Goal: Task Accomplishment & Management: Manage account settings

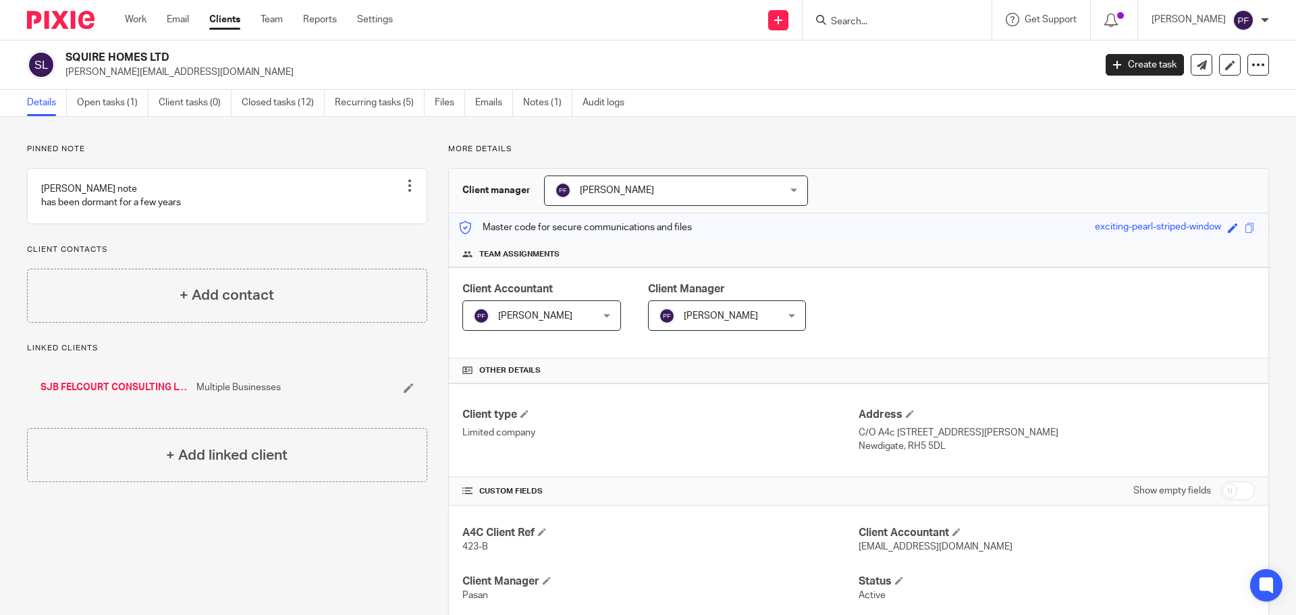
scroll to position [72, 0]
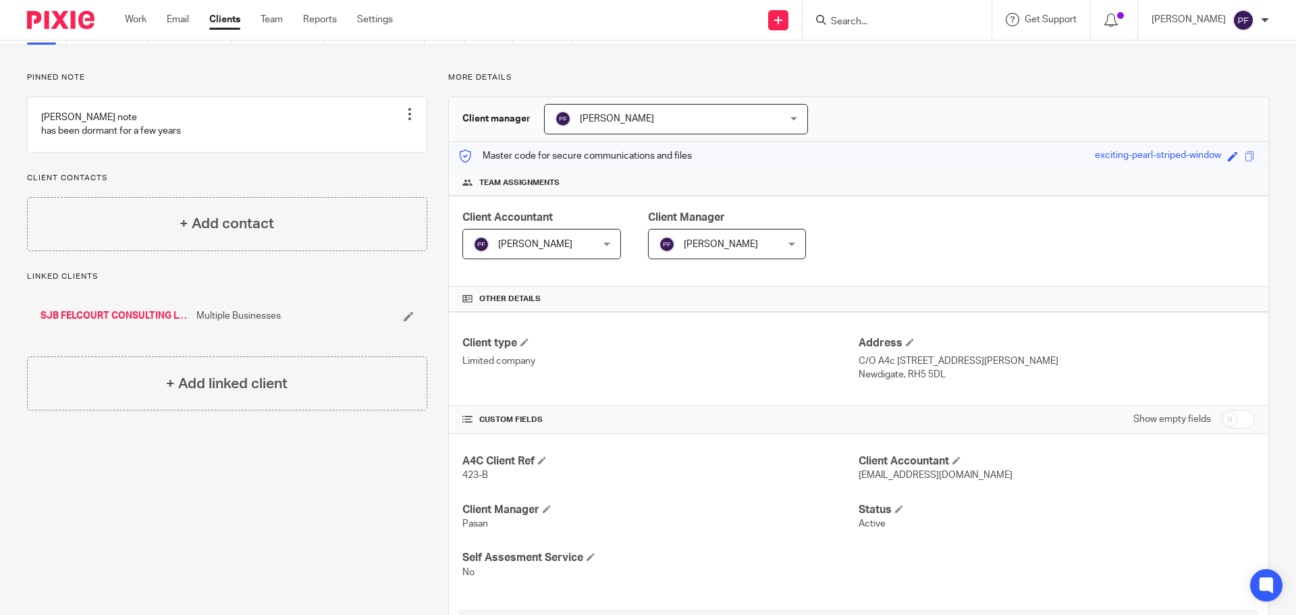
click at [856, 24] on input "Search" at bounding box center [891, 22] width 122 height 12
type input "369"
click at [873, 51] on link at bounding box center [948, 53] width 242 height 20
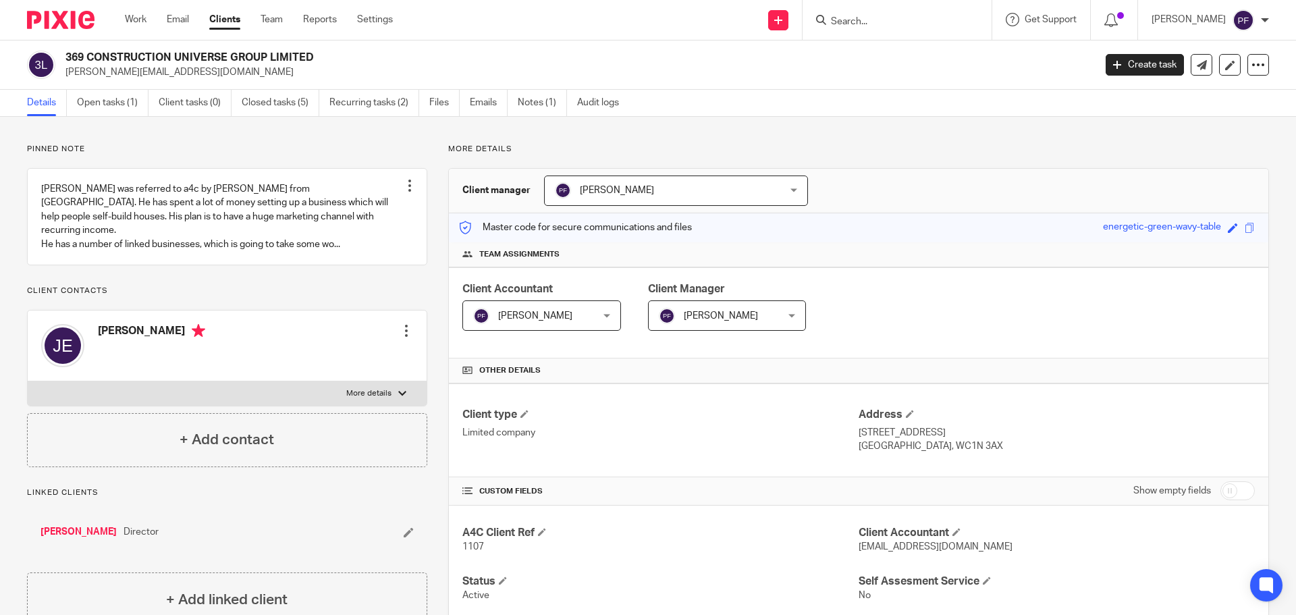
click at [712, 319] on span "[PERSON_NAME]" at bounding box center [721, 315] width 74 height 9
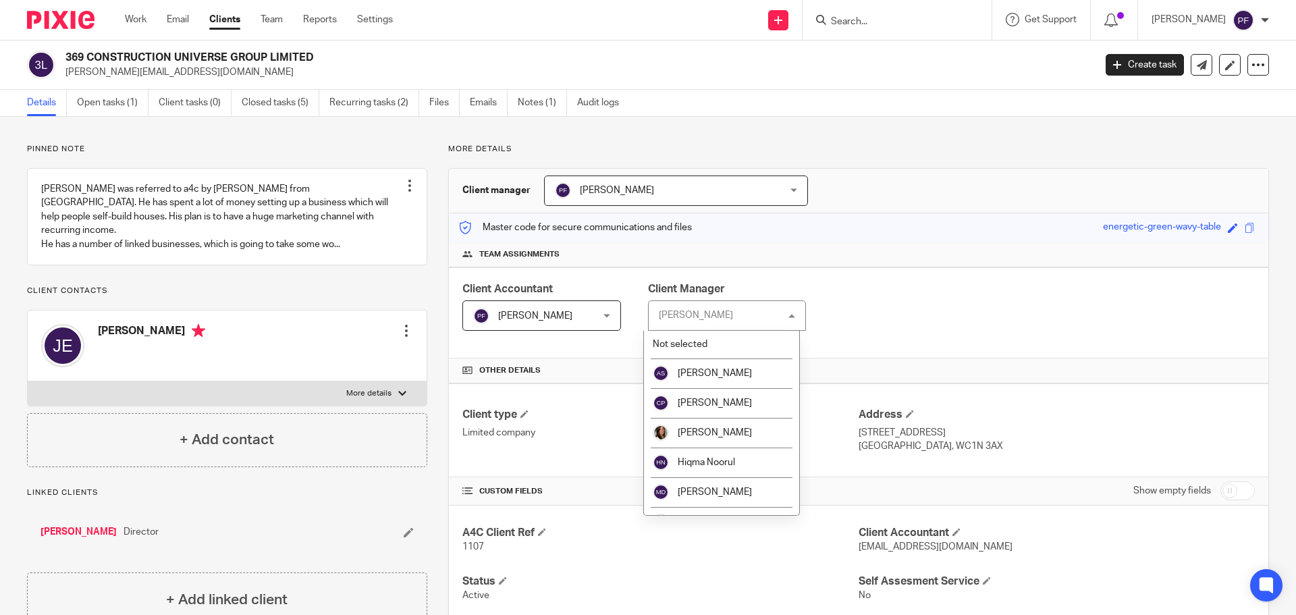
click at [886, 230] on div "Master code for secure communications and files energetic-green-wavy-table Save…" at bounding box center [859, 227] width 820 height 29
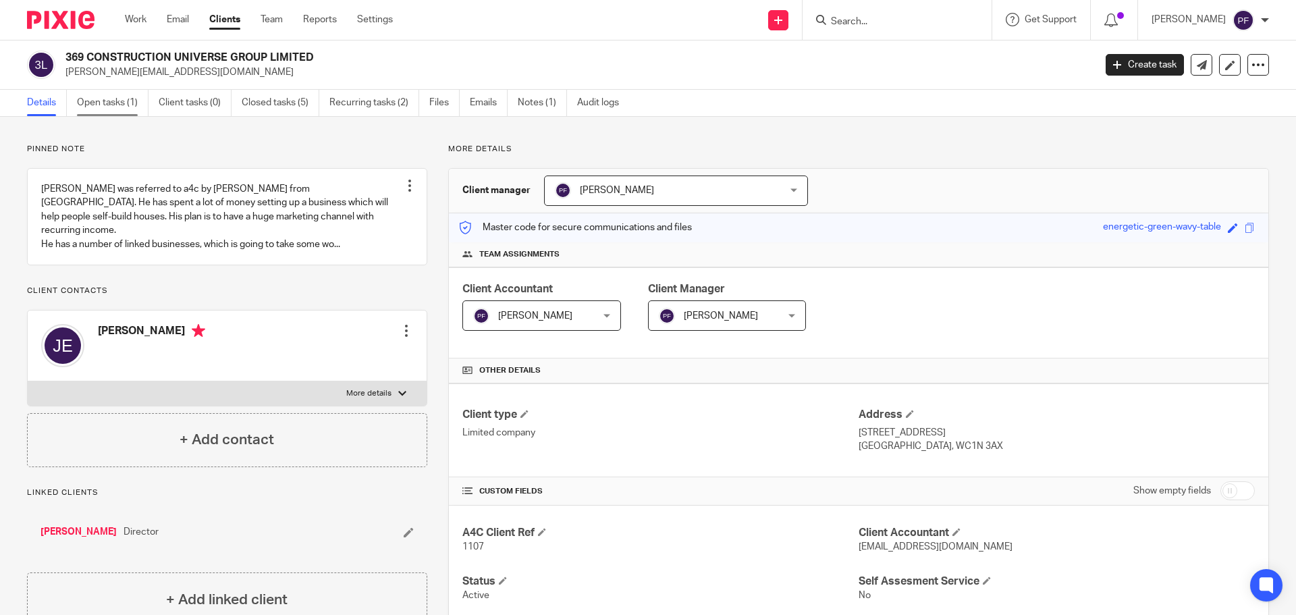
click at [94, 115] on link "Open tasks (1)" at bounding box center [113, 103] width 72 height 26
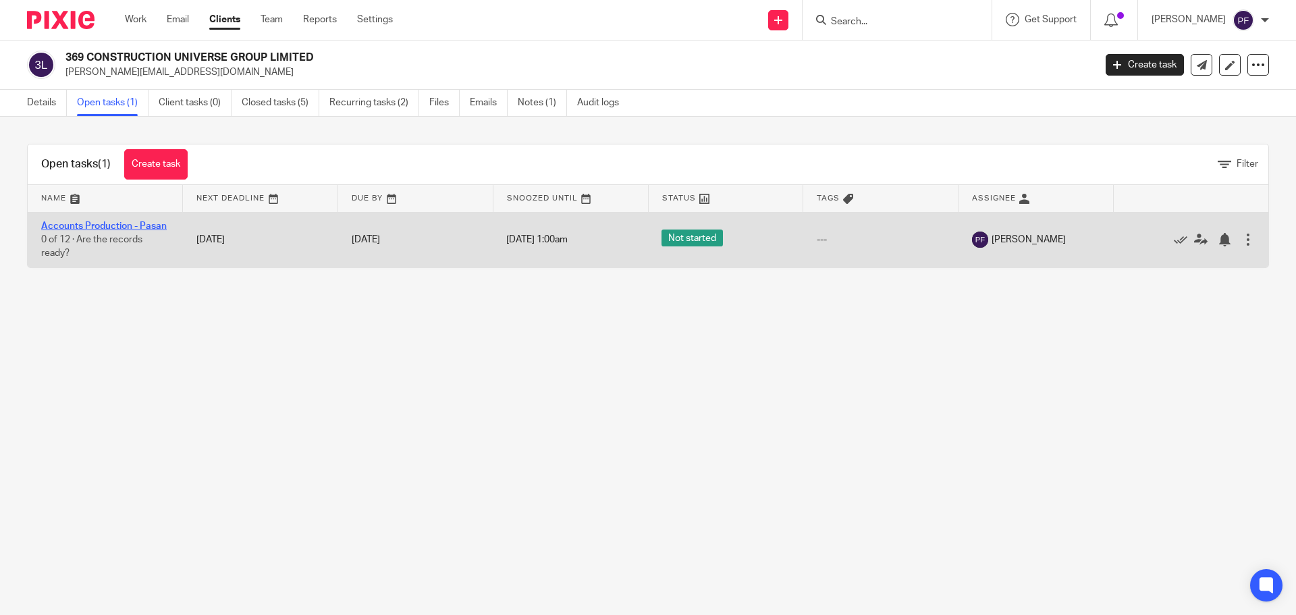
click at [109, 225] on link "Accounts Production - Pasan" at bounding box center [104, 225] width 126 height 9
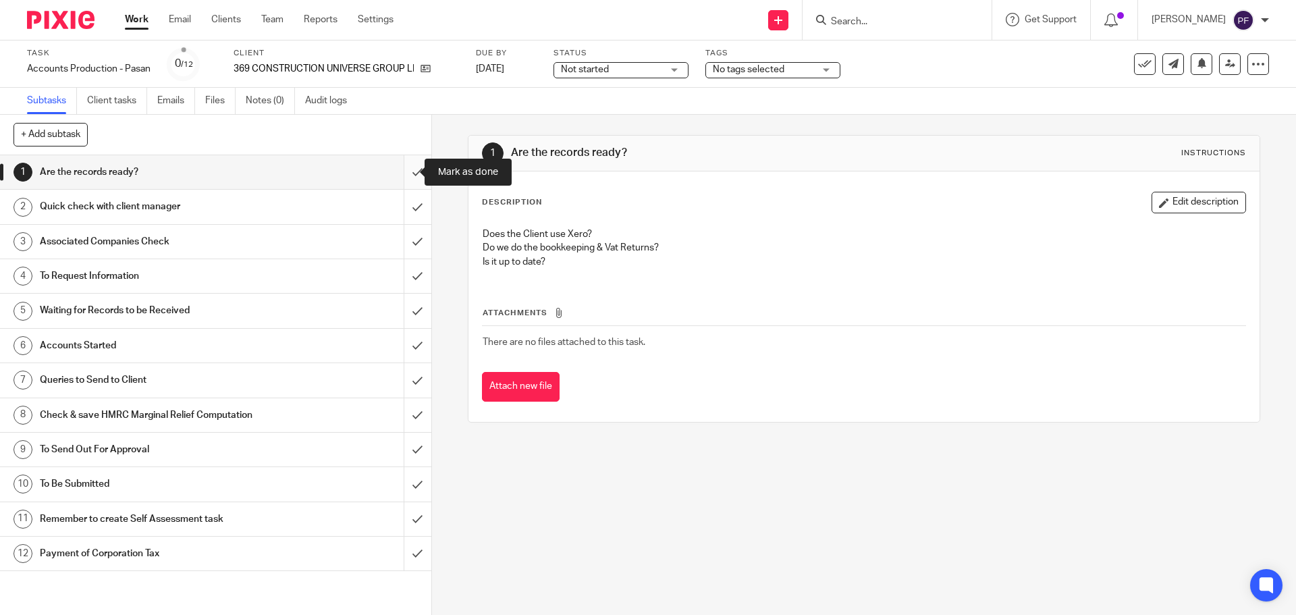
click at [403, 176] on input "submit" at bounding box center [215, 172] width 431 height 34
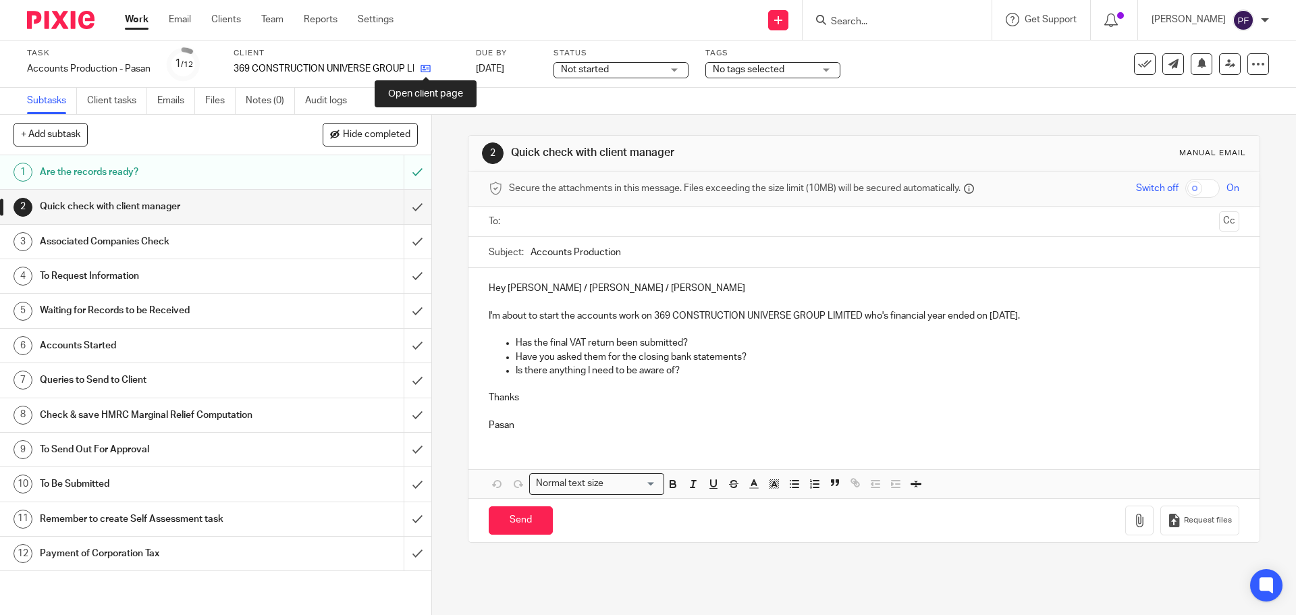
click at [427, 71] on icon at bounding box center [426, 68] width 10 height 10
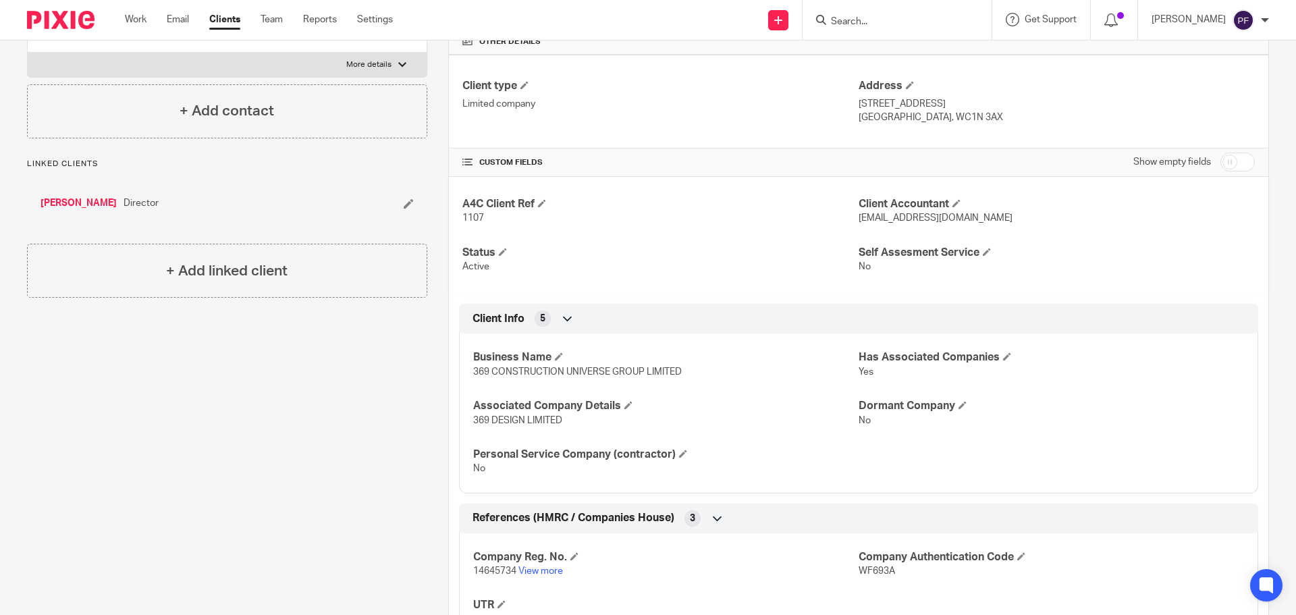
scroll to position [329, 0]
click at [866, 19] on input "Search" at bounding box center [891, 22] width 122 height 12
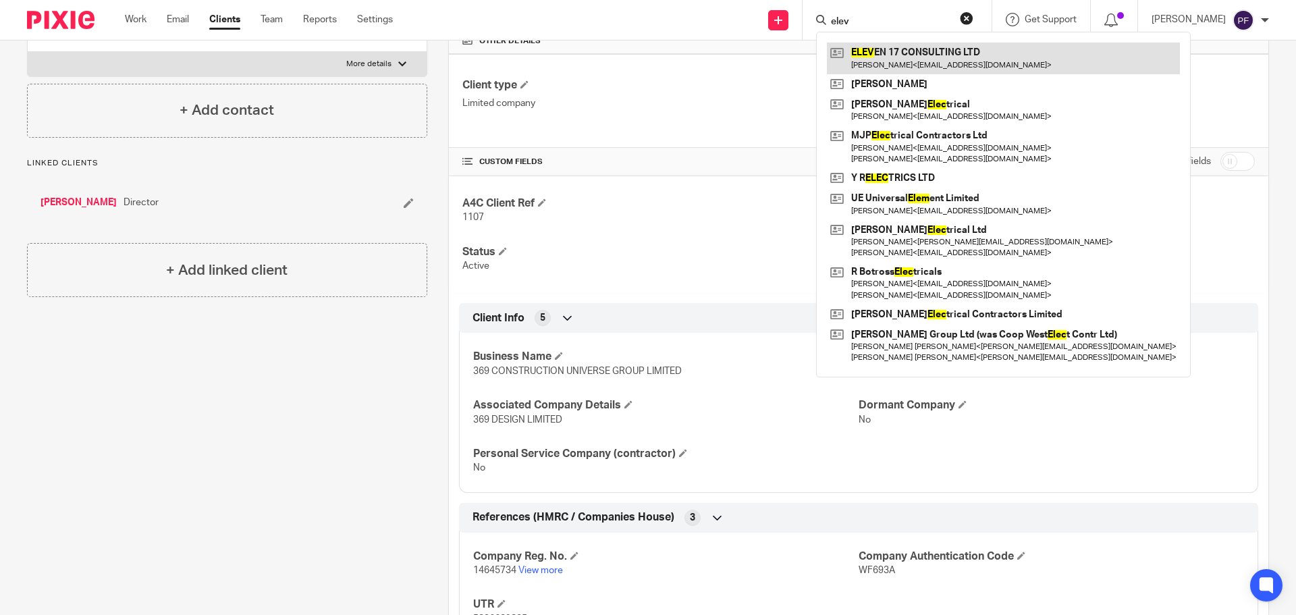
type input "elev"
click at [885, 59] on link at bounding box center [1003, 58] width 353 height 31
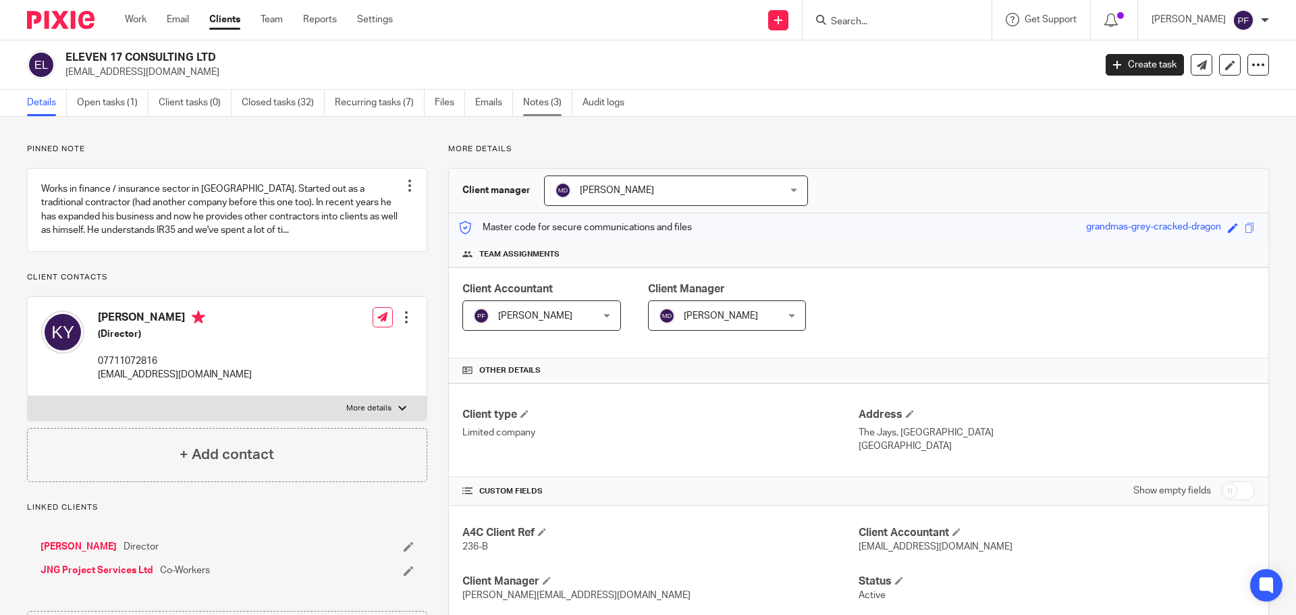
click at [539, 94] on link "Notes (3)" at bounding box center [547, 103] width 49 height 26
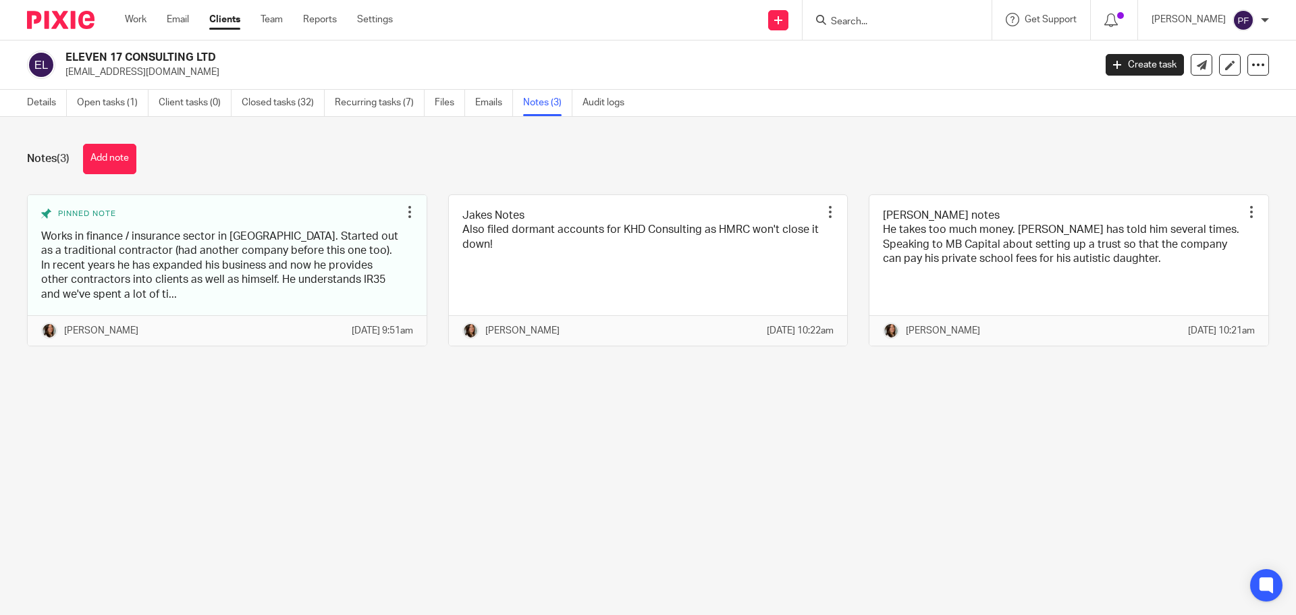
click at [942, 491] on main "ELEVEN 17 CONSULTING LTD [EMAIL_ADDRESS][DOMAIN_NAME] Create task Update from C…" at bounding box center [648, 307] width 1296 height 615
click at [46, 103] on link "Details" at bounding box center [47, 103] width 40 height 26
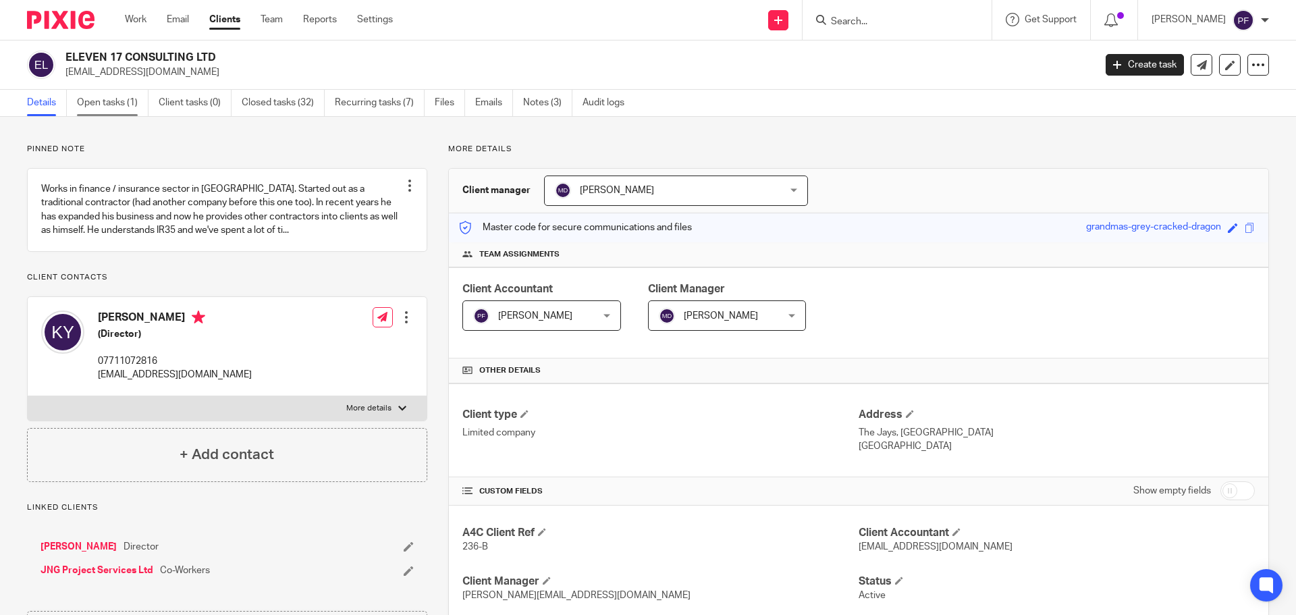
click at [109, 104] on link "Open tasks (1)" at bounding box center [113, 103] width 72 height 26
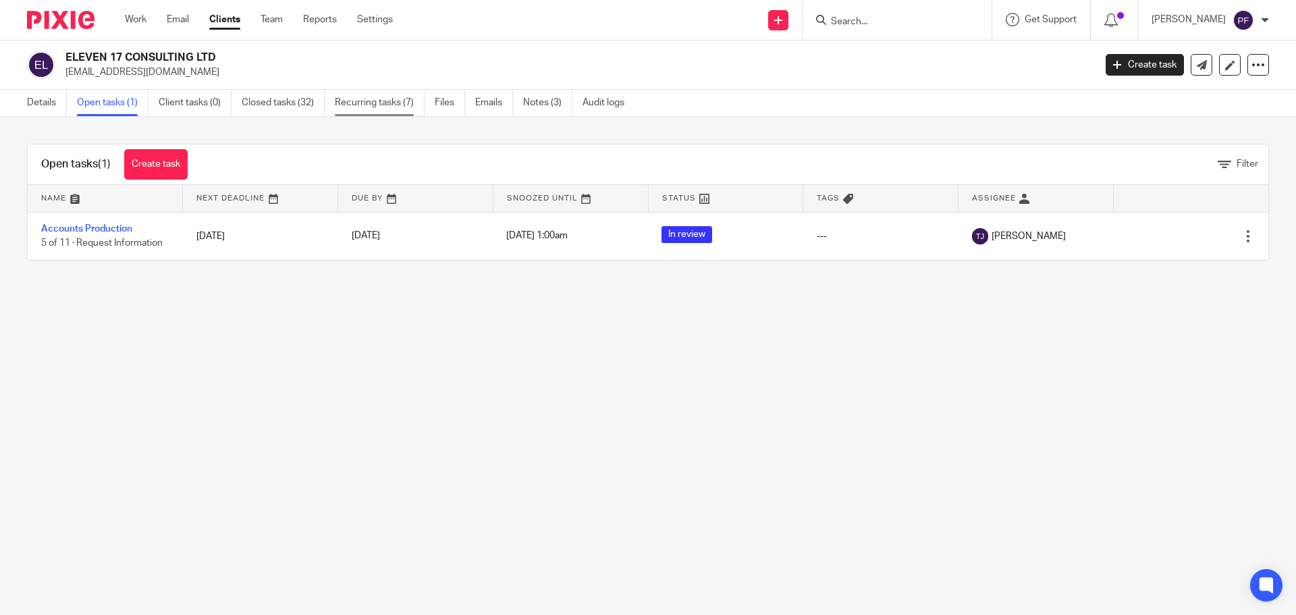
click at [383, 105] on link "Recurring tasks (7)" at bounding box center [380, 103] width 90 height 26
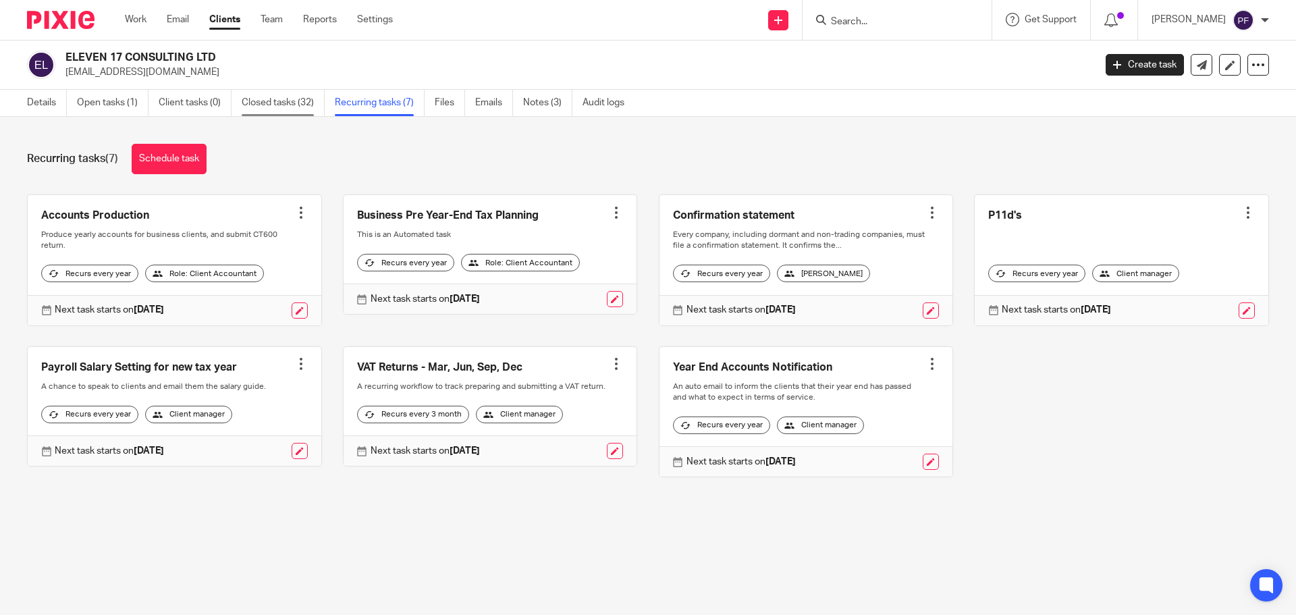
click at [262, 107] on link "Closed tasks (32)" at bounding box center [283, 103] width 83 height 26
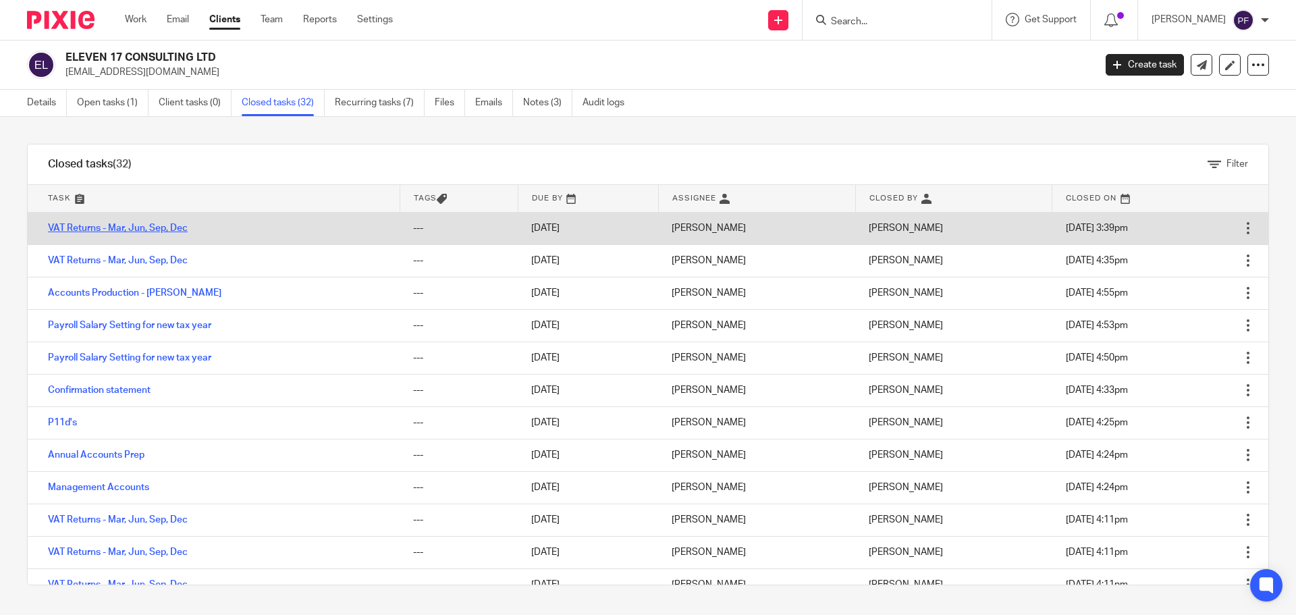
click at [145, 225] on link "VAT Returns - Mar, Jun, Sep, Dec" at bounding box center [118, 227] width 140 height 9
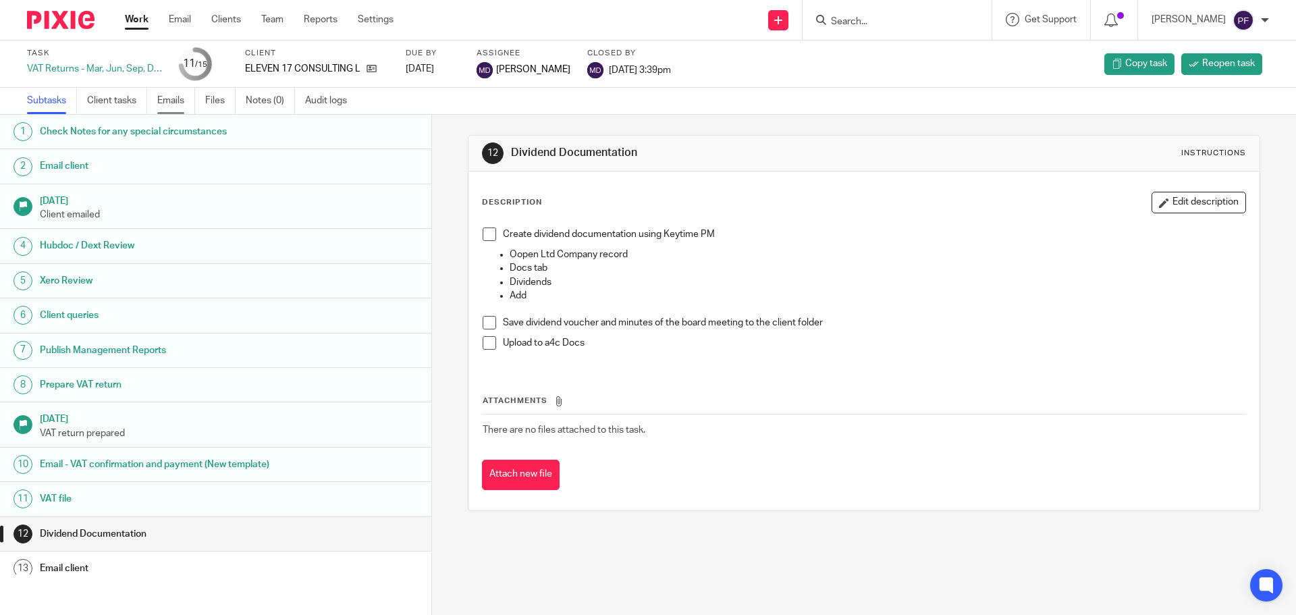
click at [178, 97] on link "Emails" at bounding box center [176, 101] width 38 height 26
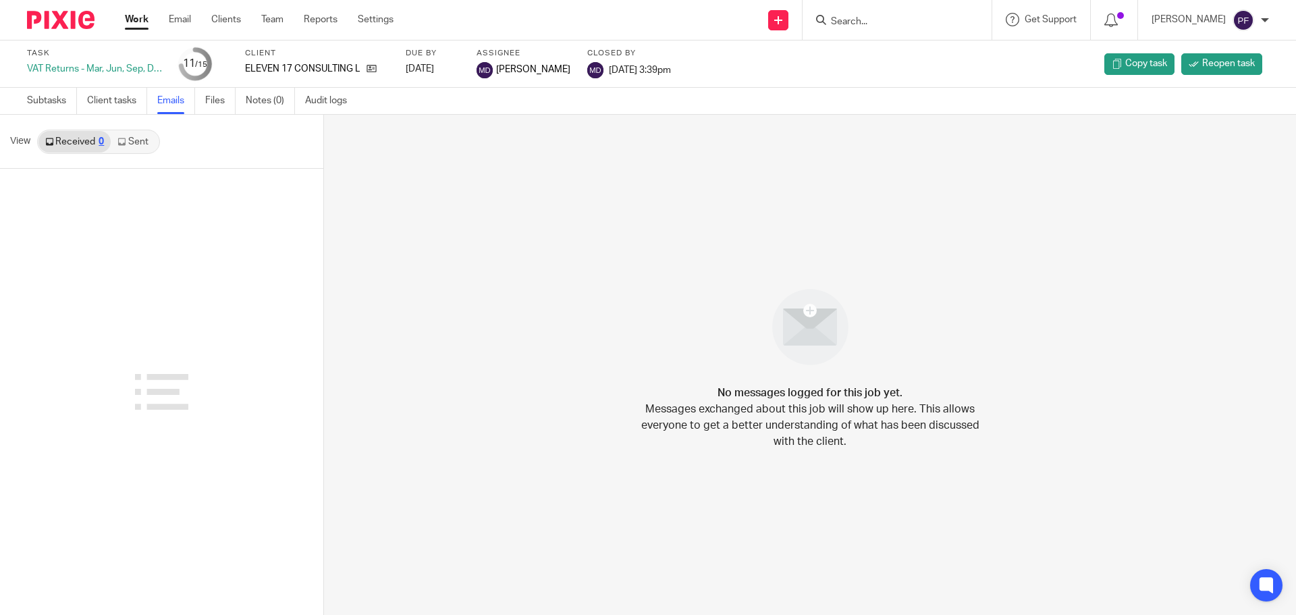
click at [131, 144] on link "Sent" at bounding box center [134, 142] width 47 height 22
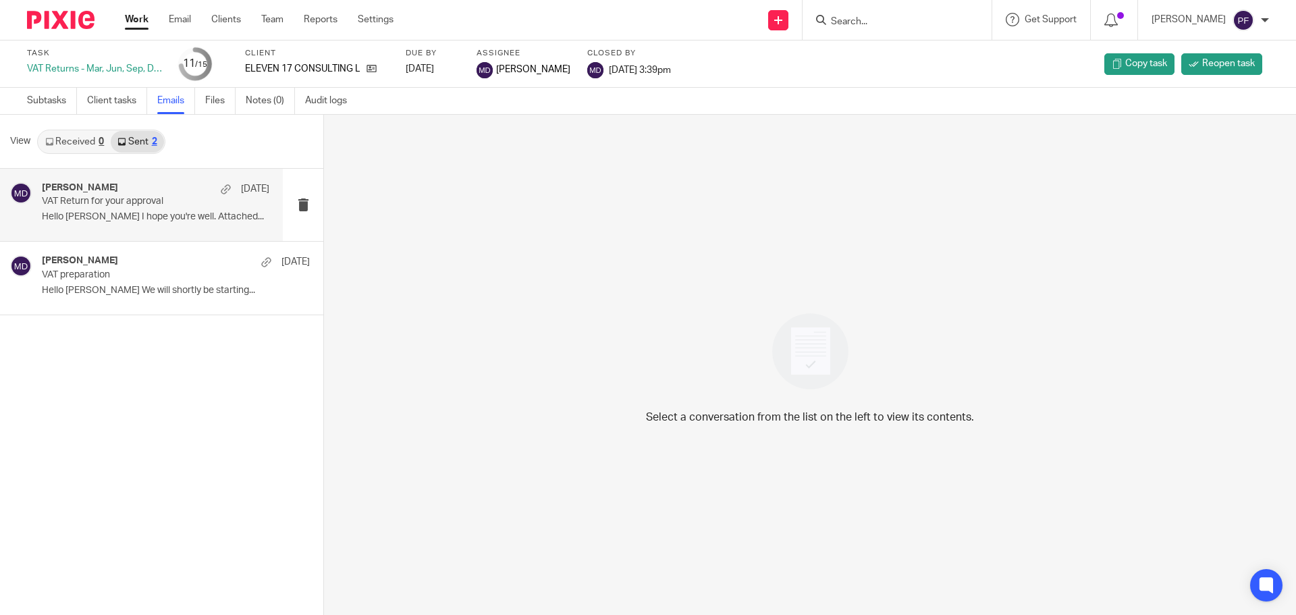
click at [134, 189] on div "Meghan Dumphreys 15 Jul" at bounding box center [156, 189] width 228 height 14
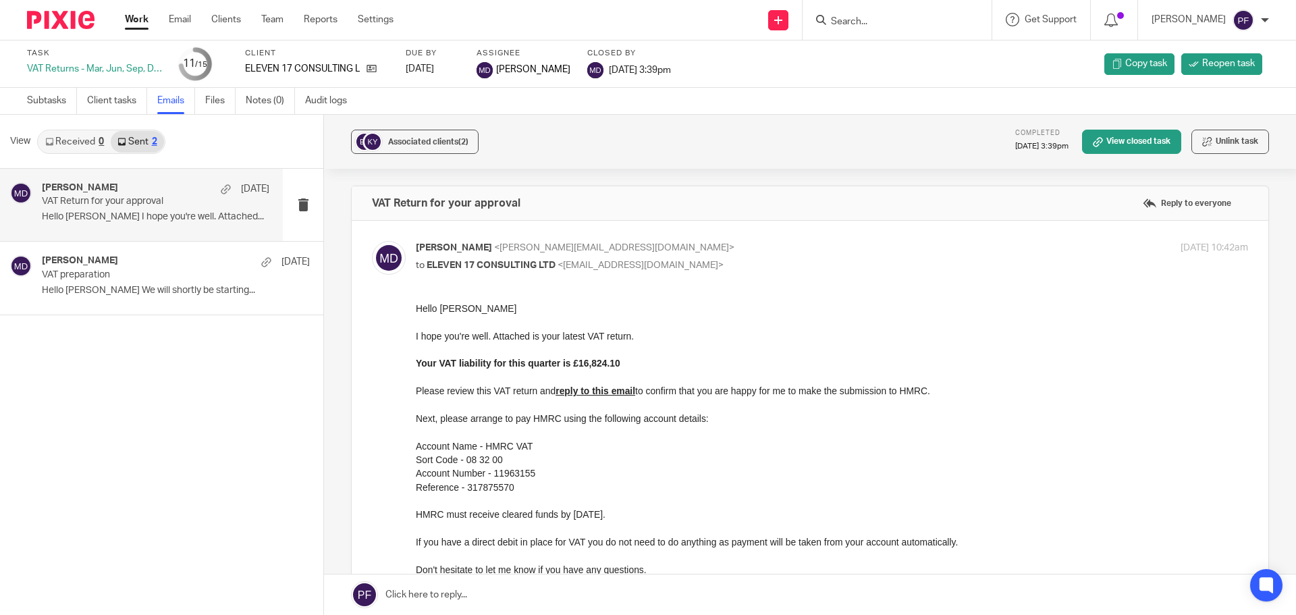
scroll to position [248, 0]
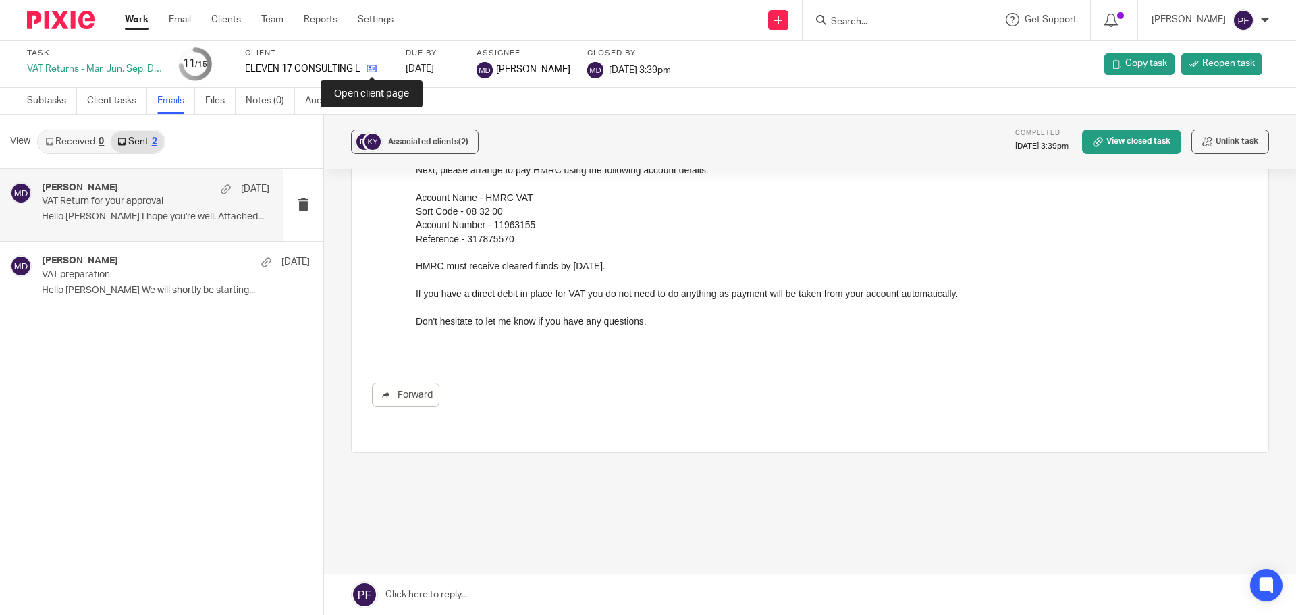
click at [375, 69] on icon at bounding box center [372, 68] width 10 height 10
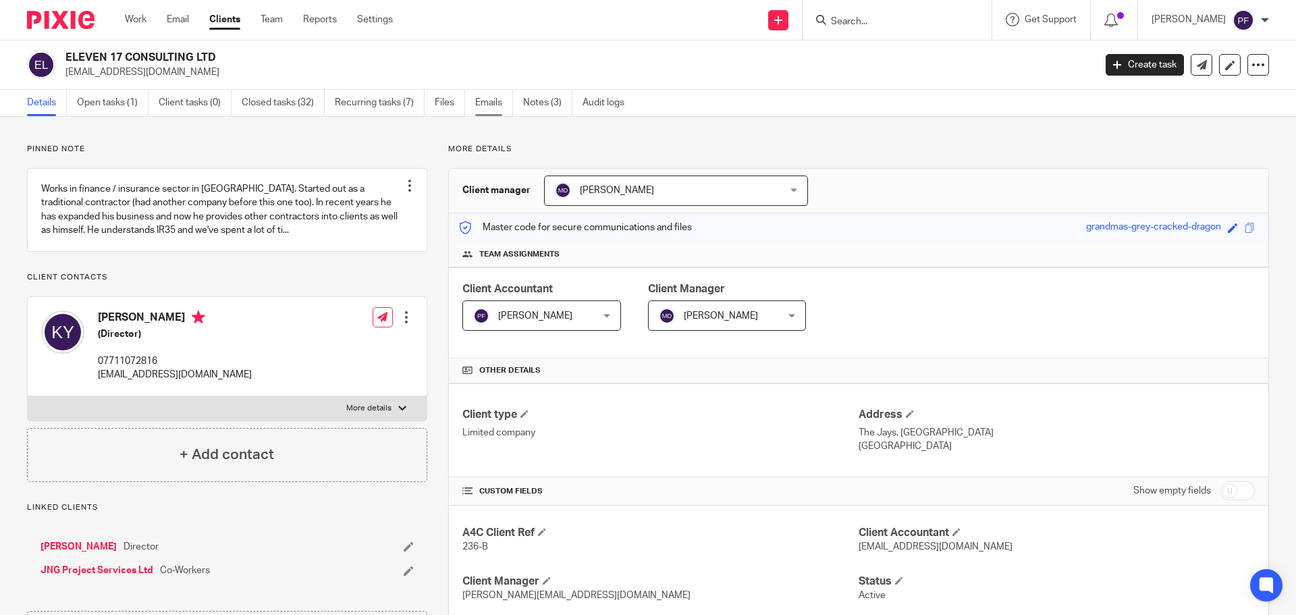
click at [491, 103] on link "Emails" at bounding box center [494, 103] width 38 height 26
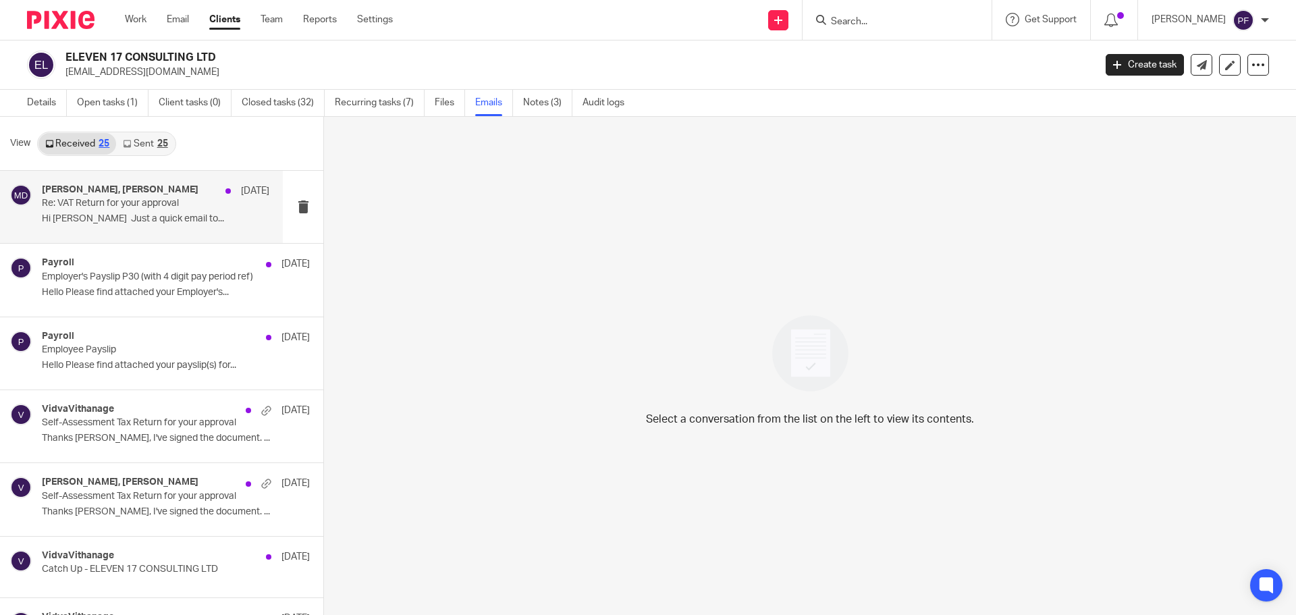
click at [157, 209] on p "Re: VAT Return for your approval" at bounding box center [133, 203] width 182 height 11
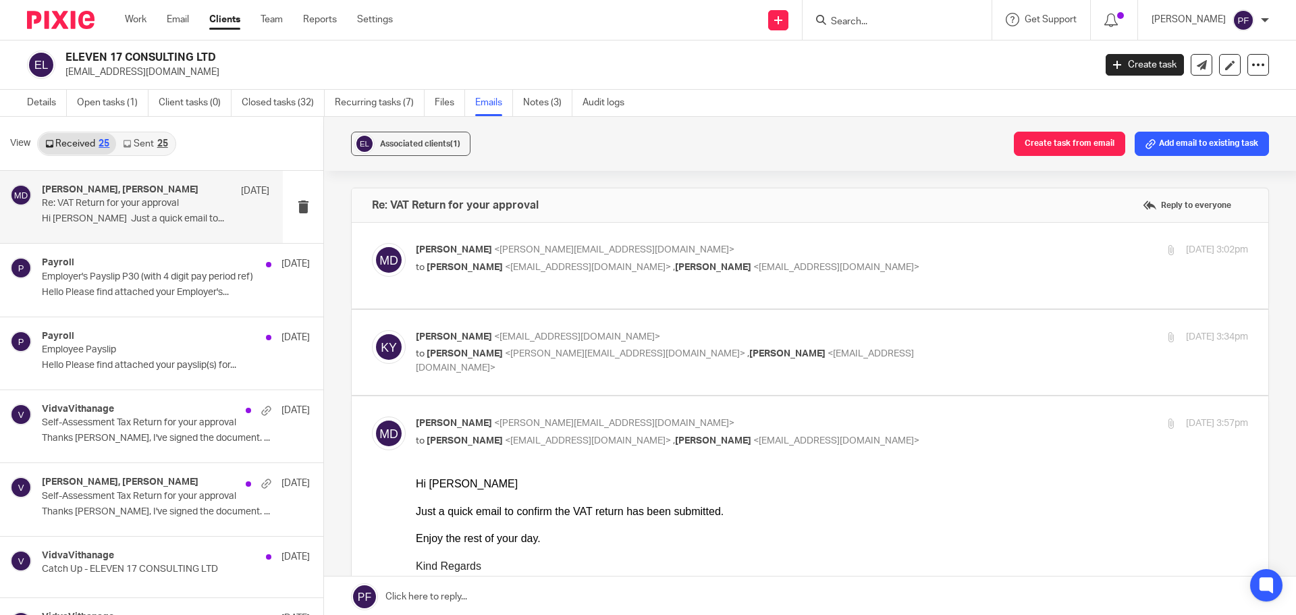
click at [417, 386] on label at bounding box center [810, 353] width 917 height 86
click at [372, 330] on input "checkbox" at bounding box center [371, 329] width 1 height 1
checkbox input "true"
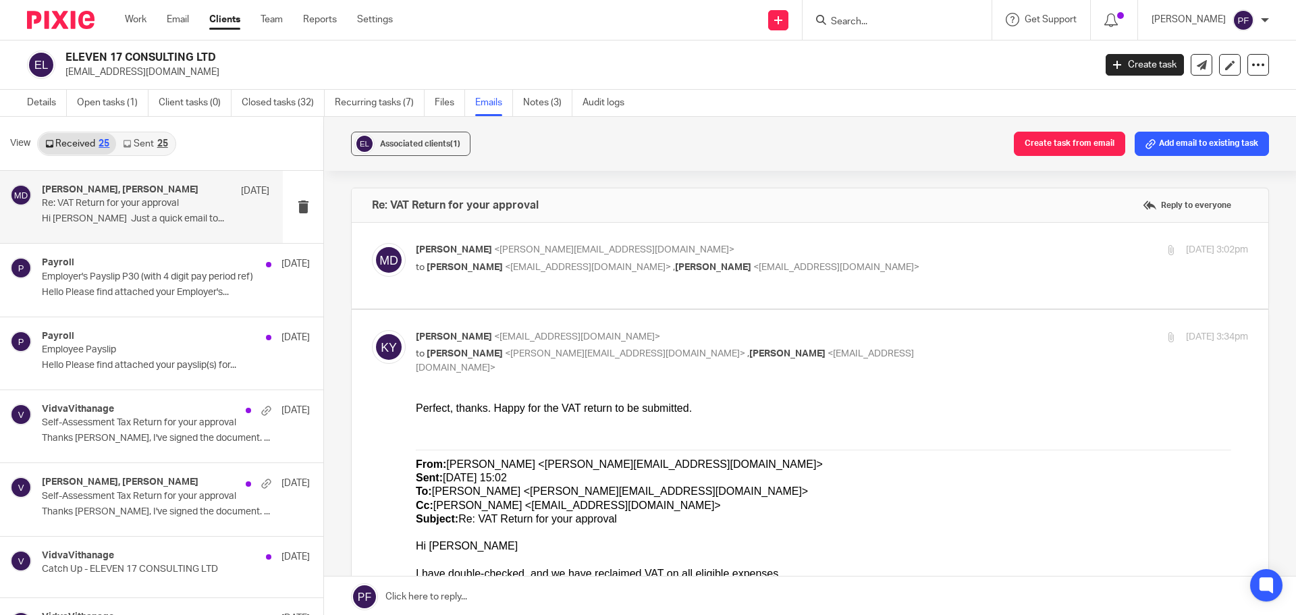
click at [843, 274] on p "to [PERSON_NAME] <[EMAIL_ADDRESS][DOMAIN_NAME]> , [PERSON_NAME] <[EMAIL_ADDRESS…" at bounding box center [693, 268] width 555 height 14
checkbox input "true"
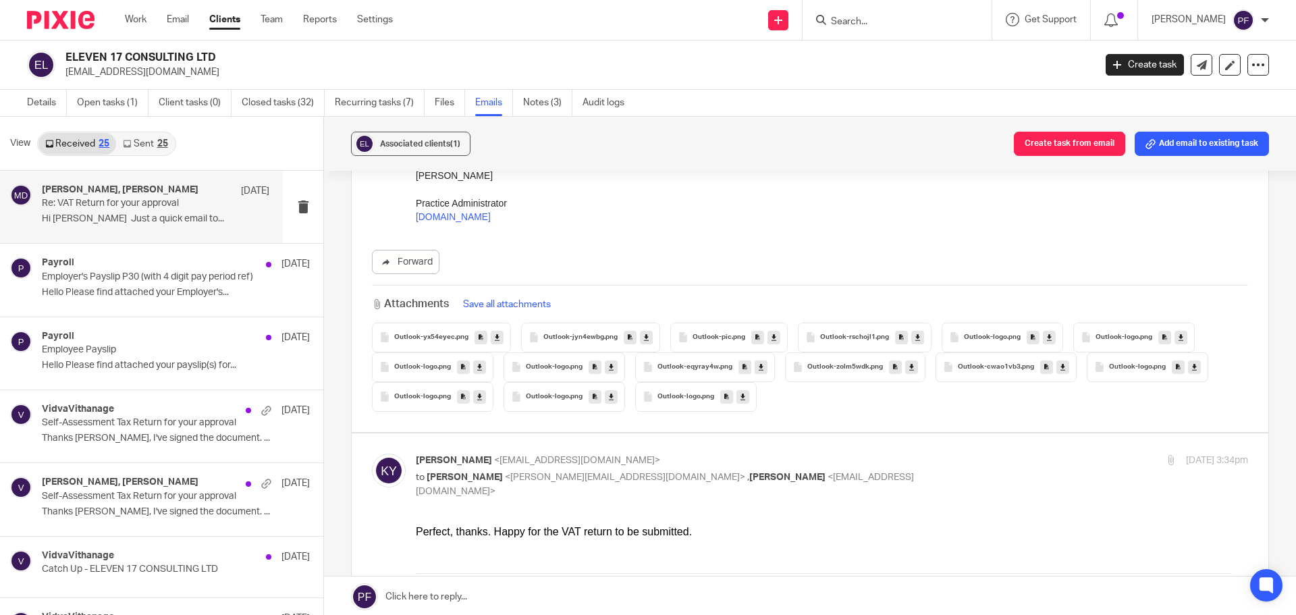
scroll to position [1425, 0]
click at [444, 337] on span "Outlook-yx54eyec" at bounding box center [424, 337] width 61 height 8
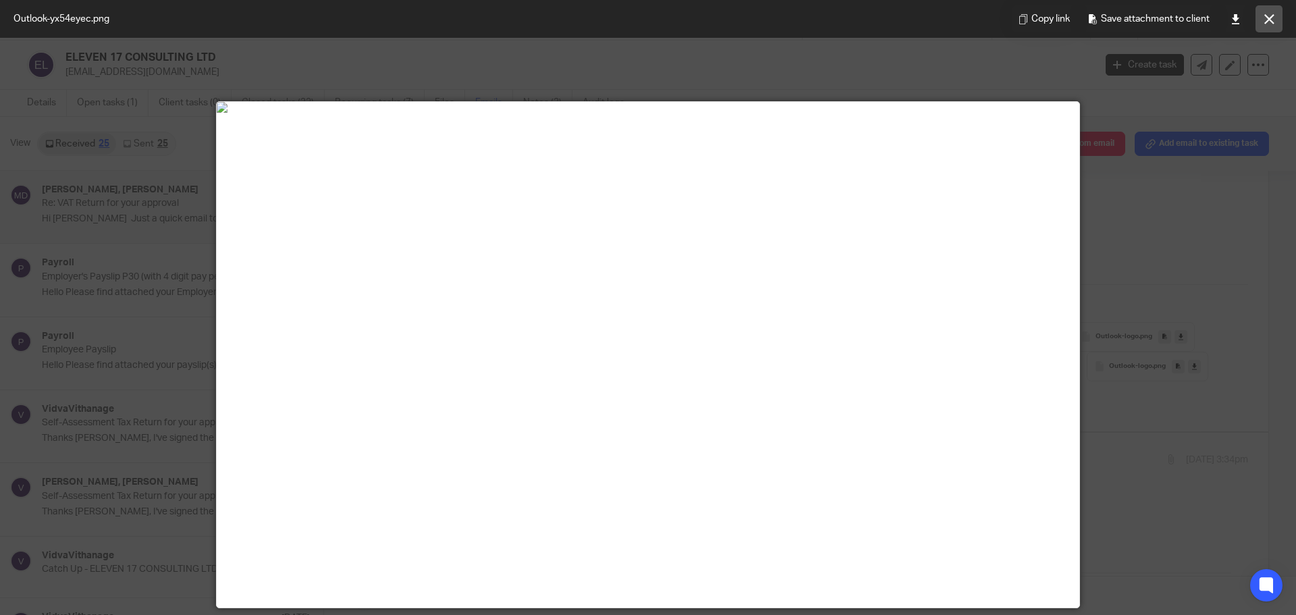
click at [1276, 24] on button at bounding box center [1269, 18] width 27 height 27
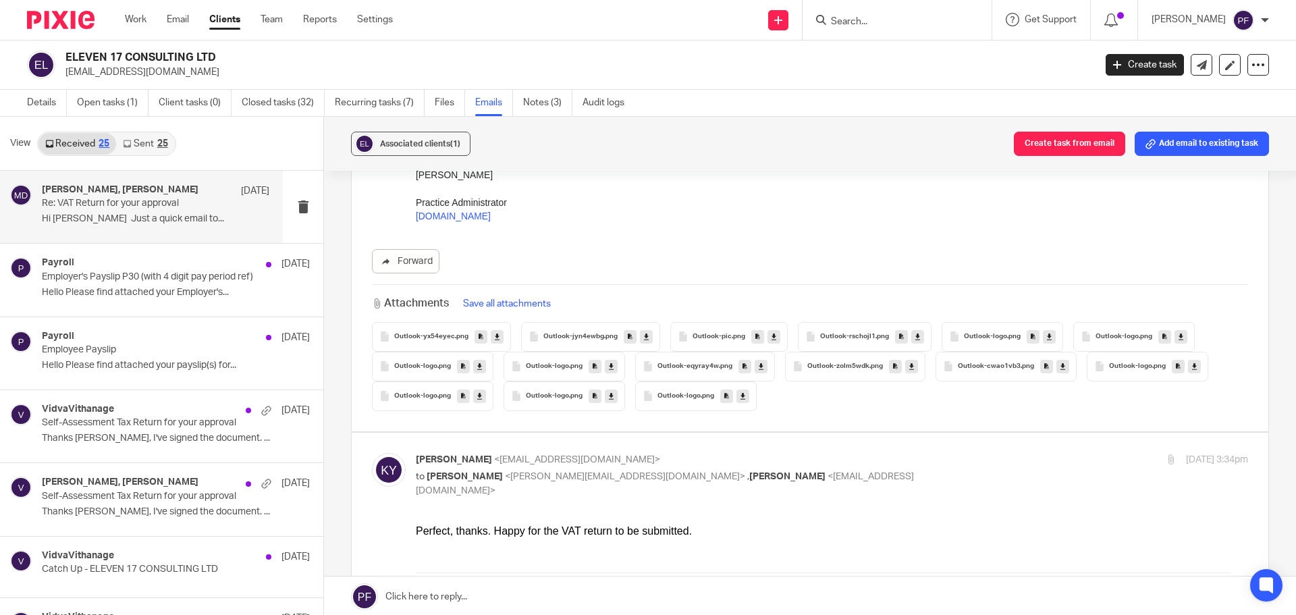
click at [687, 370] on span "Outlook-eqyray4w" at bounding box center [688, 367] width 61 height 8
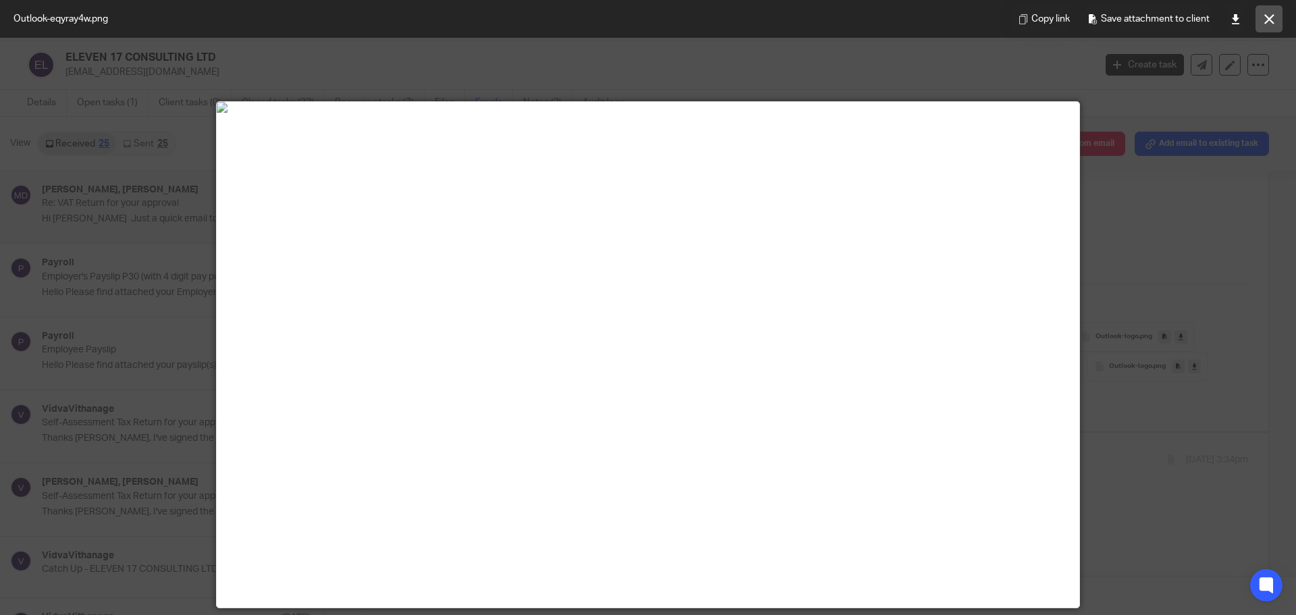
click at [1273, 20] on icon at bounding box center [1270, 19] width 10 height 10
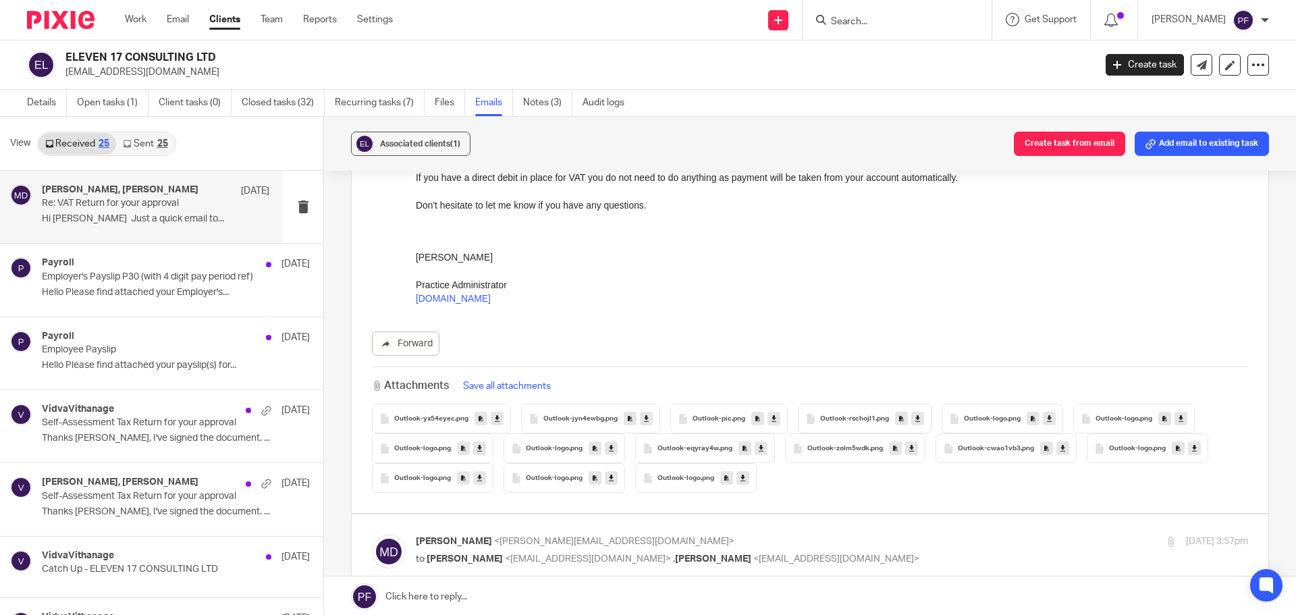
scroll to position [3197, 0]
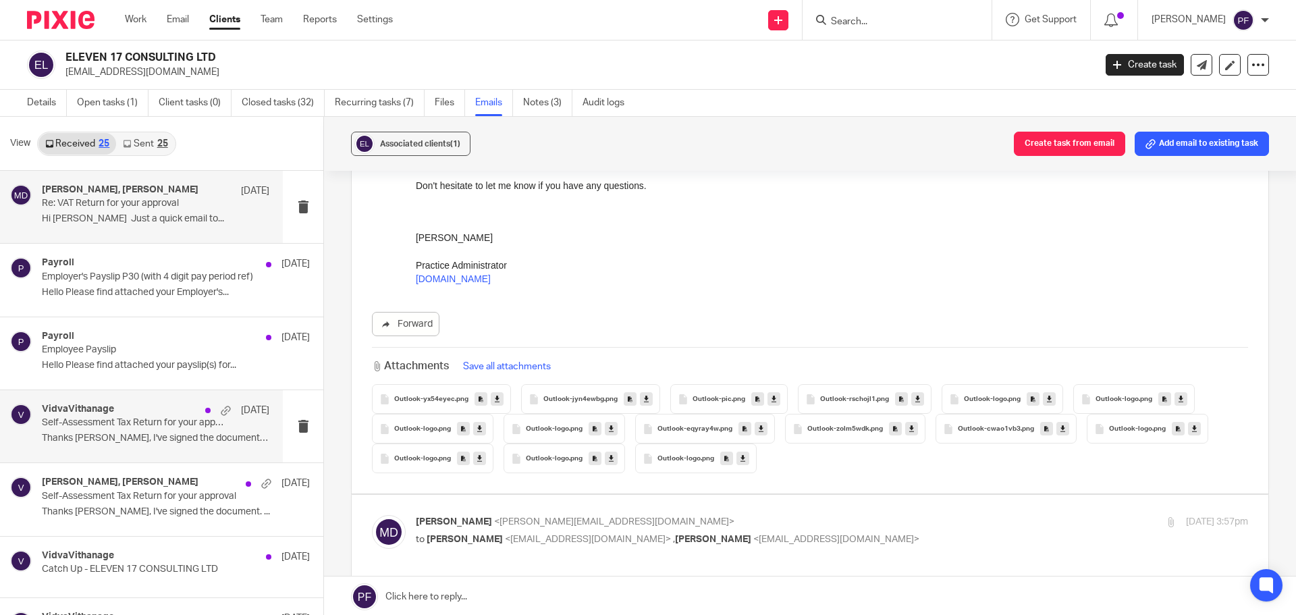
click at [117, 420] on p "Self-Assessment Tax Return for your approval" at bounding box center [133, 422] width 182 height 11
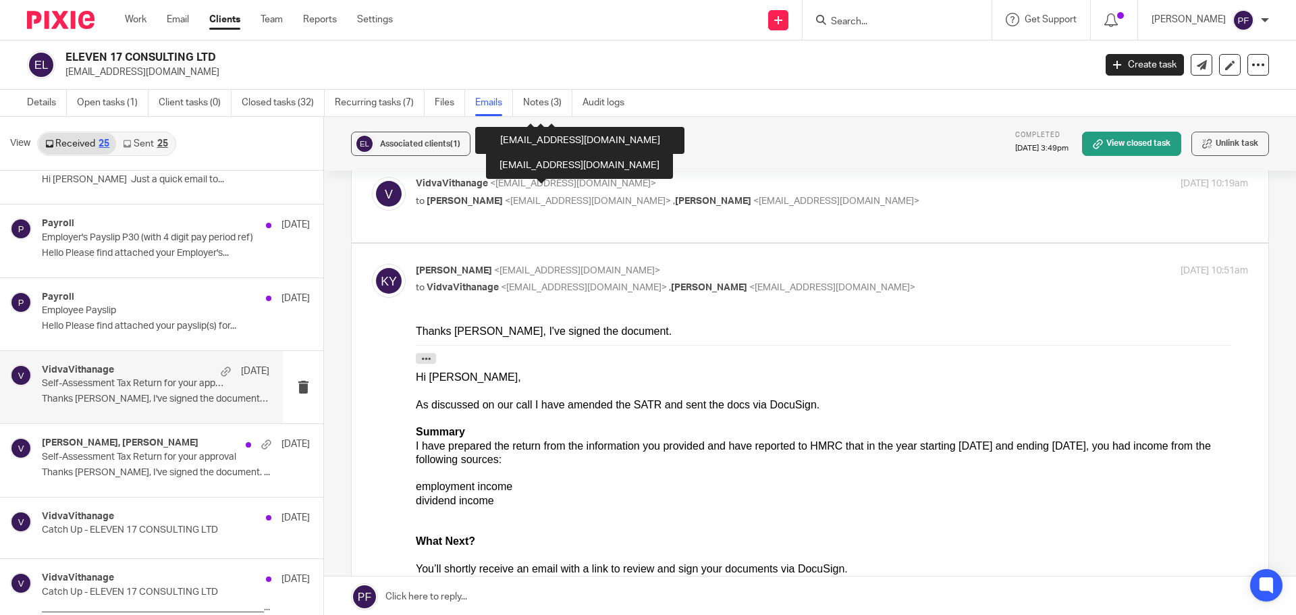
scroll to position [685, 0]
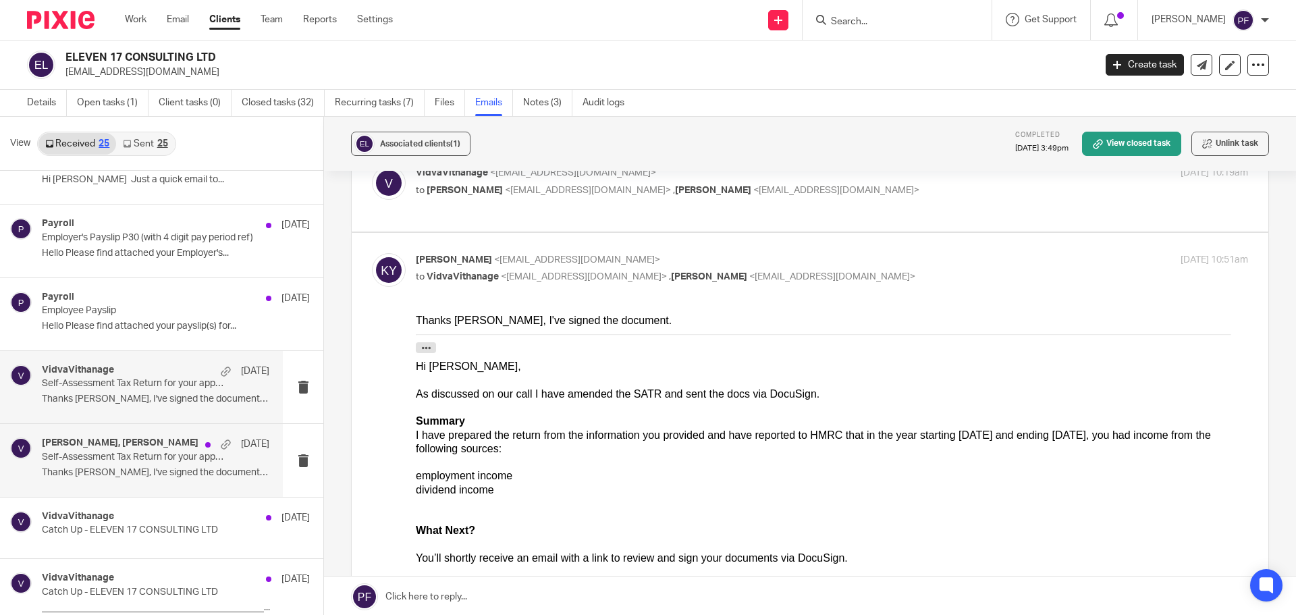
click at [135, 452] on p "Self-Assessment Tax Return for your approval" at bounding box center [133, 457] width 182 height 11
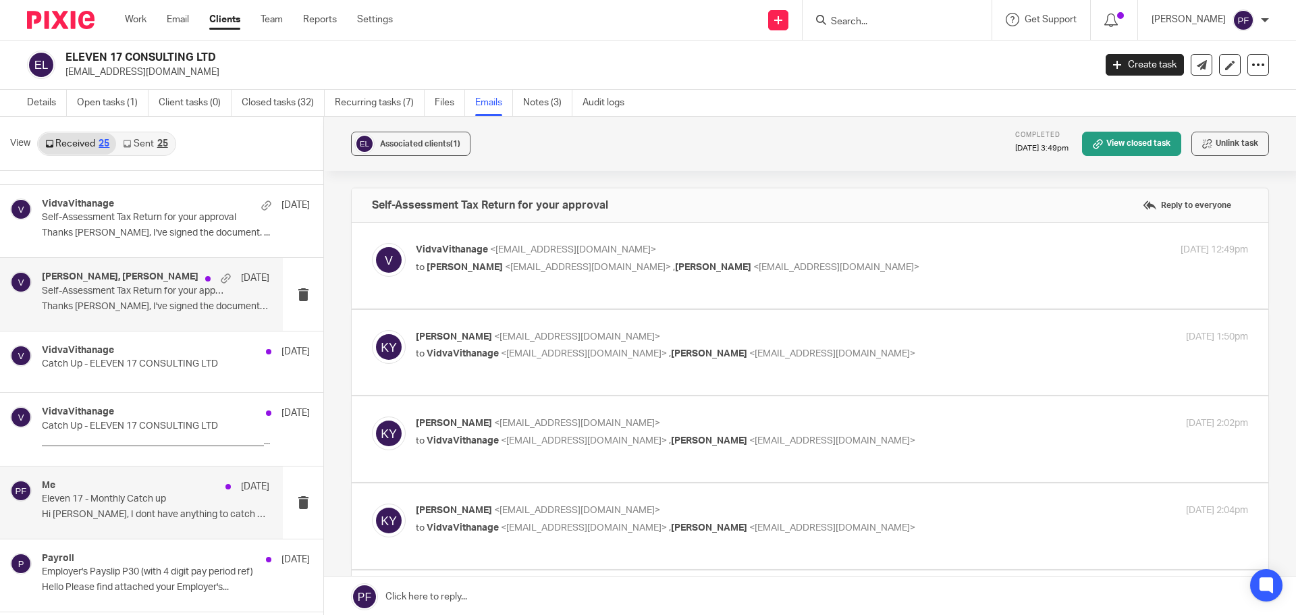
scroll to position [206, 0]
click at [137, 515] on p "Hi [PERSON_NAME], I dont have anything to catch up..." at bounding box center [156, 513] width 228 height 11
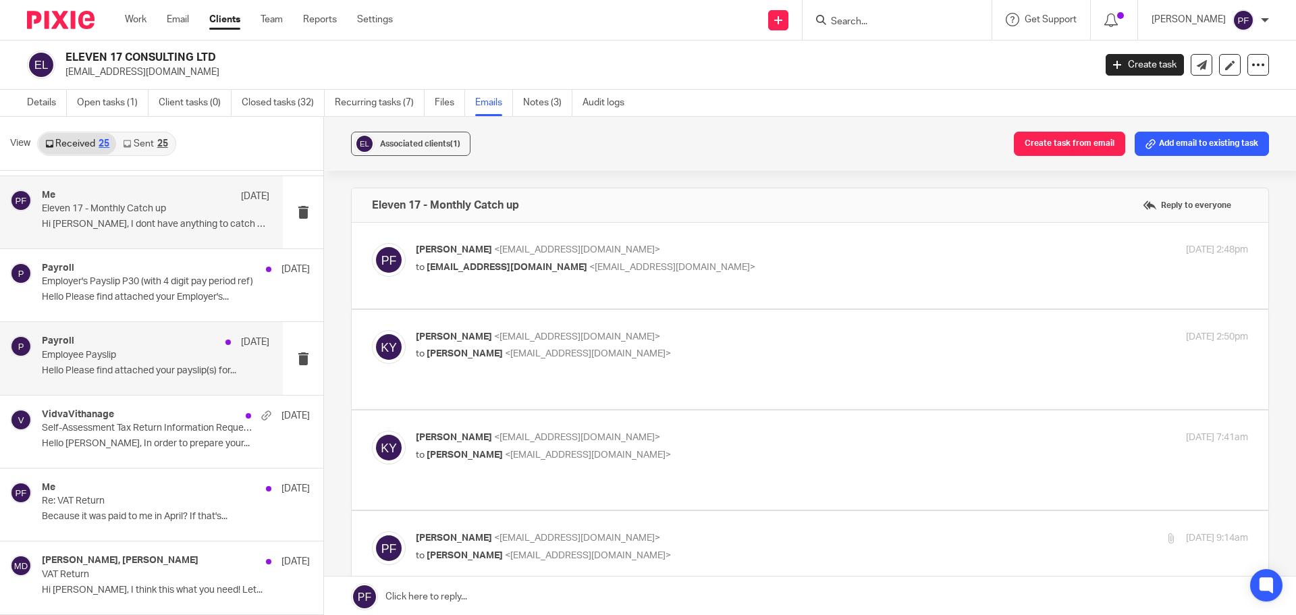
scroll to position [572, 0]
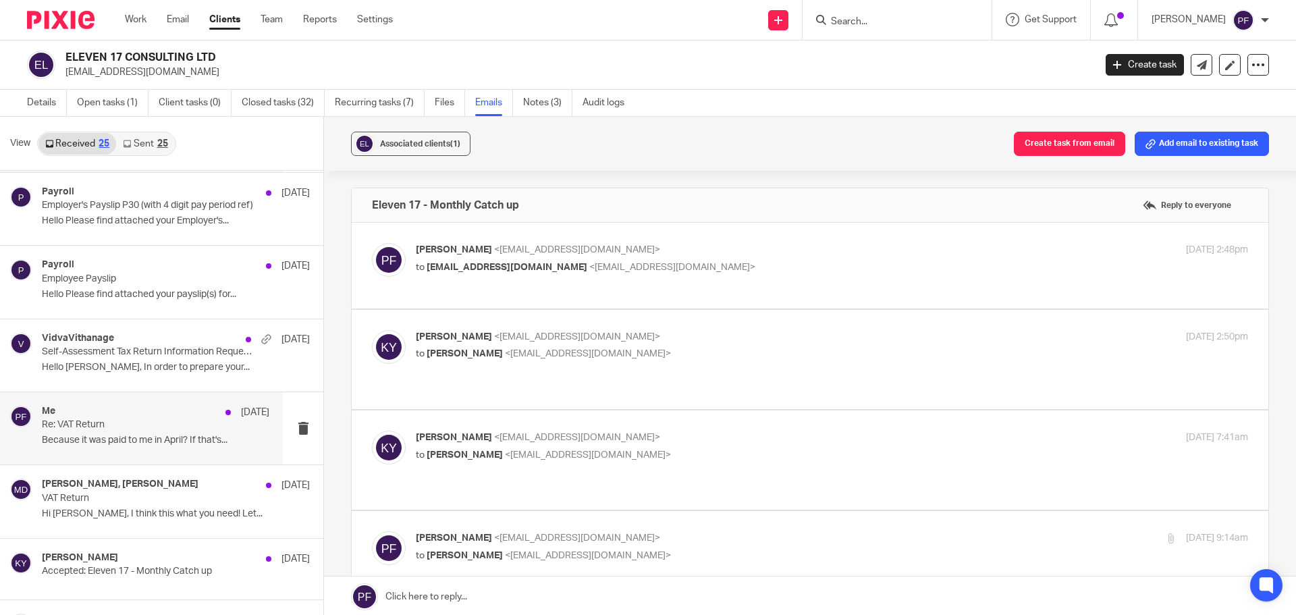
click at [130, 427] on p "Re: VAT Return" at bounding box center [133, 424] width 182 height 11
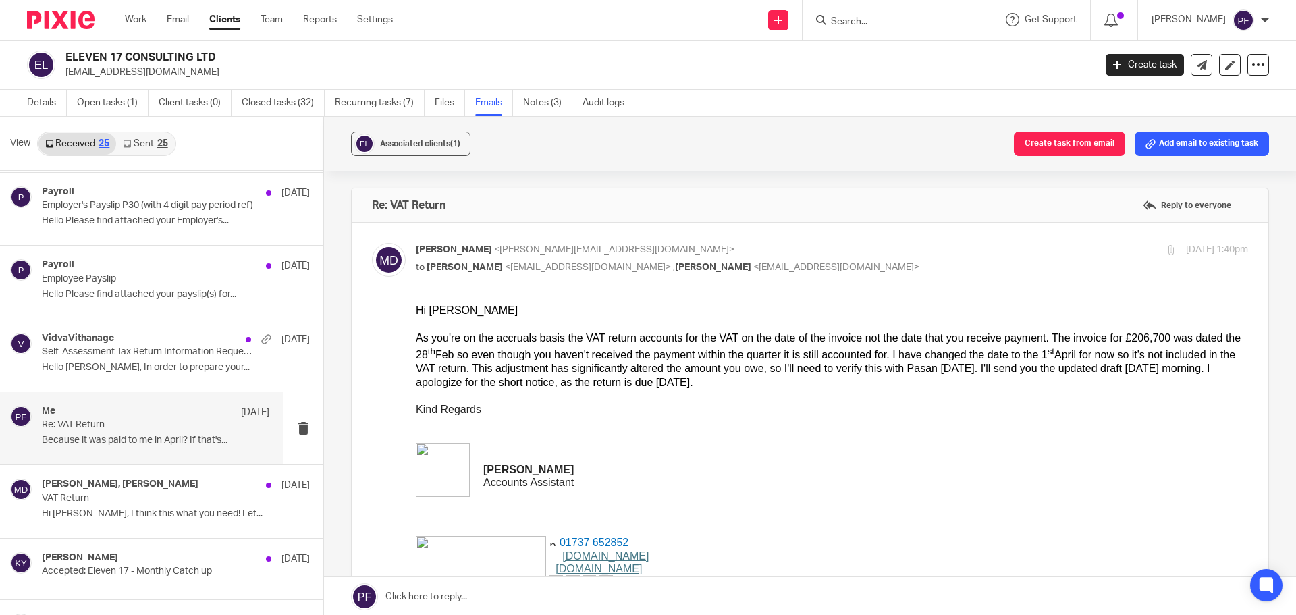
scroll to position [0, 0]
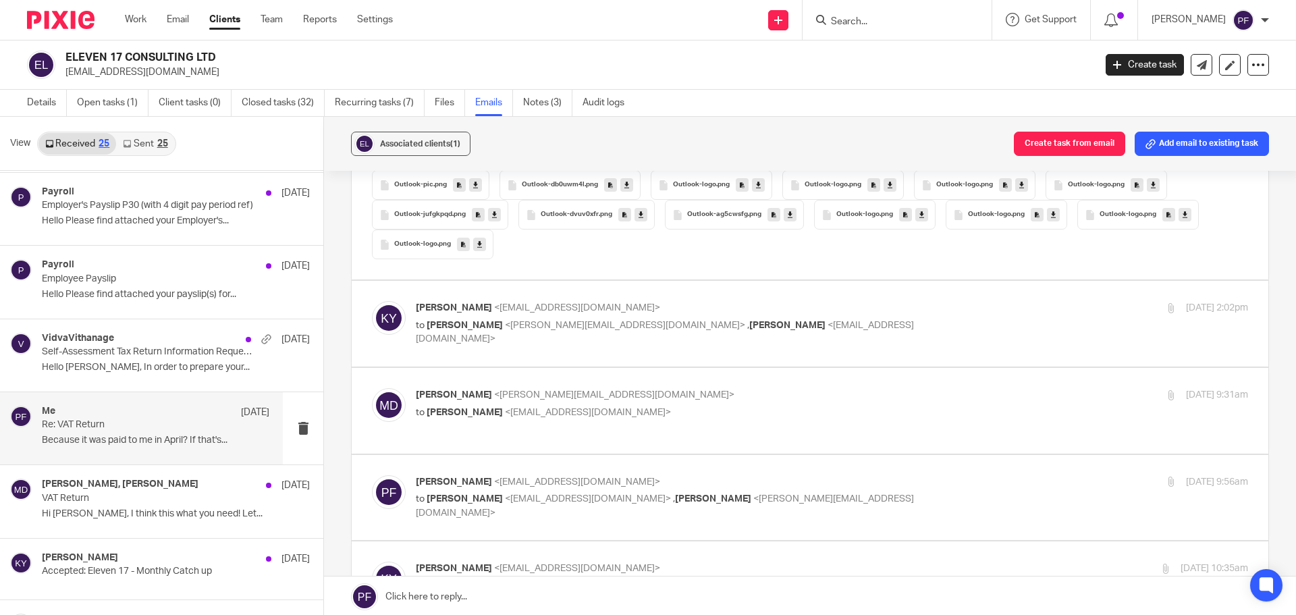
scroll to position [2487, 0]
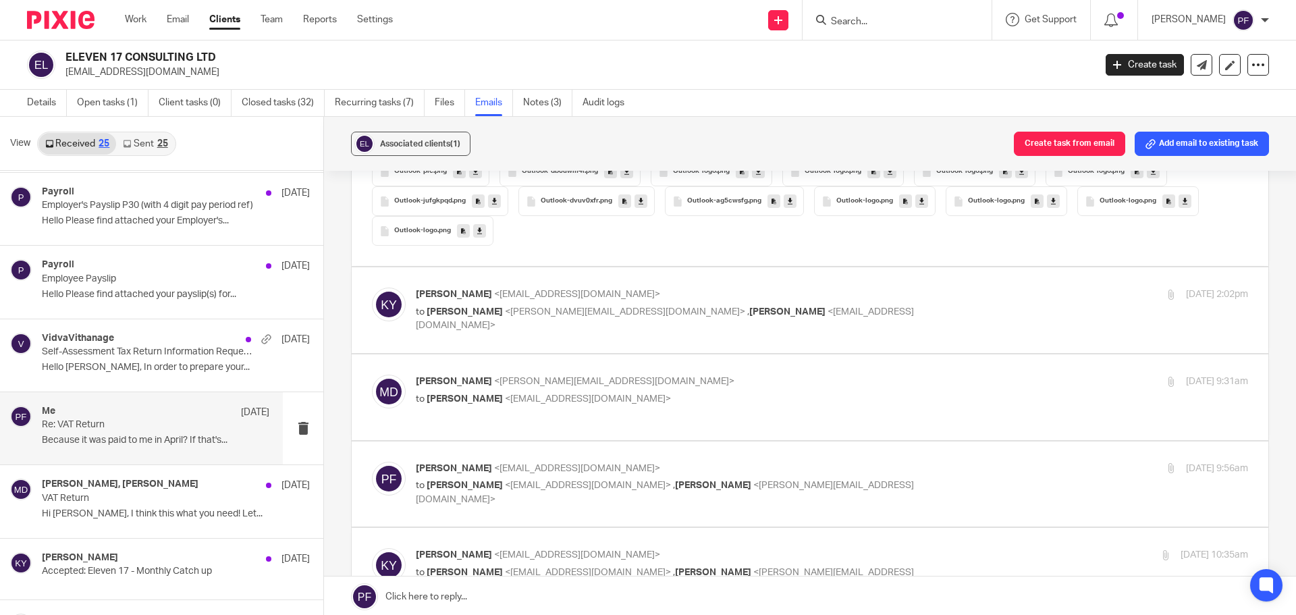
click at [887, 313] on p "to [PERSON_NAME] <[PERSON_NAME][EMAIL_ADDRESS][DOMAIN_NAME]> , [PERSON_NAME] <[…" at bounding box center [693, 319] width 555 height 28
checkbox input "true"
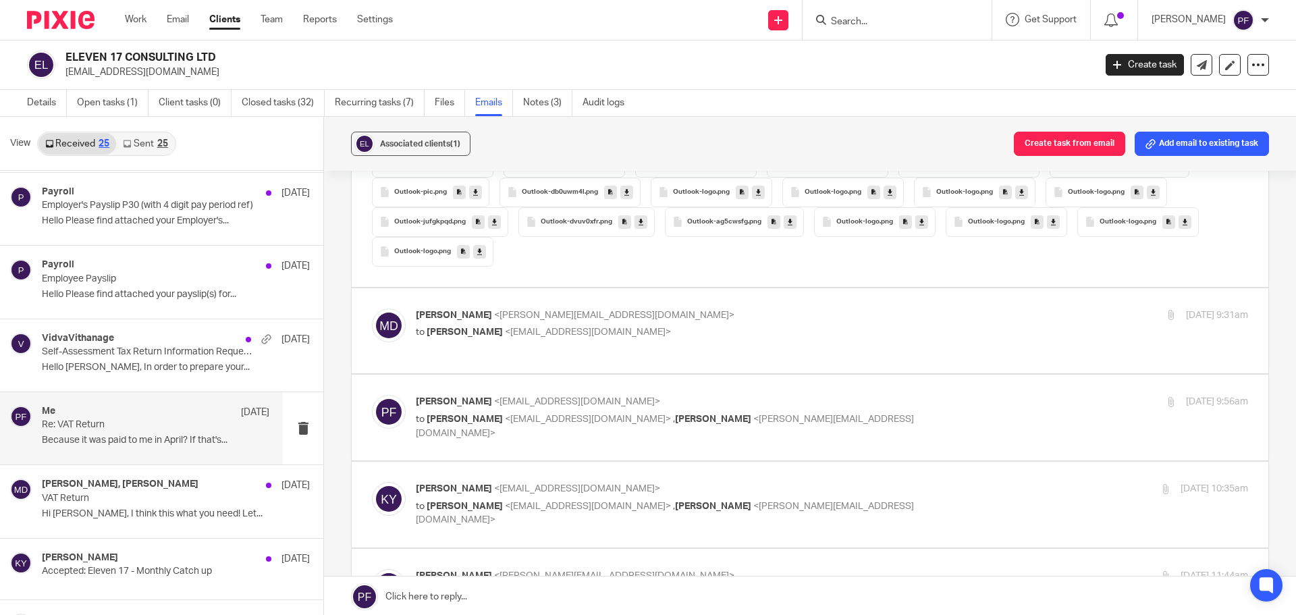
scroll to position [5202, 0]
click at [816, 326] on p "to [PERSON_NAME] <[EMAIL_ADDRESS][DOMAIN_NAME]>" at bounding box center [693, 333] width 555 height 14
checkbox input "true"
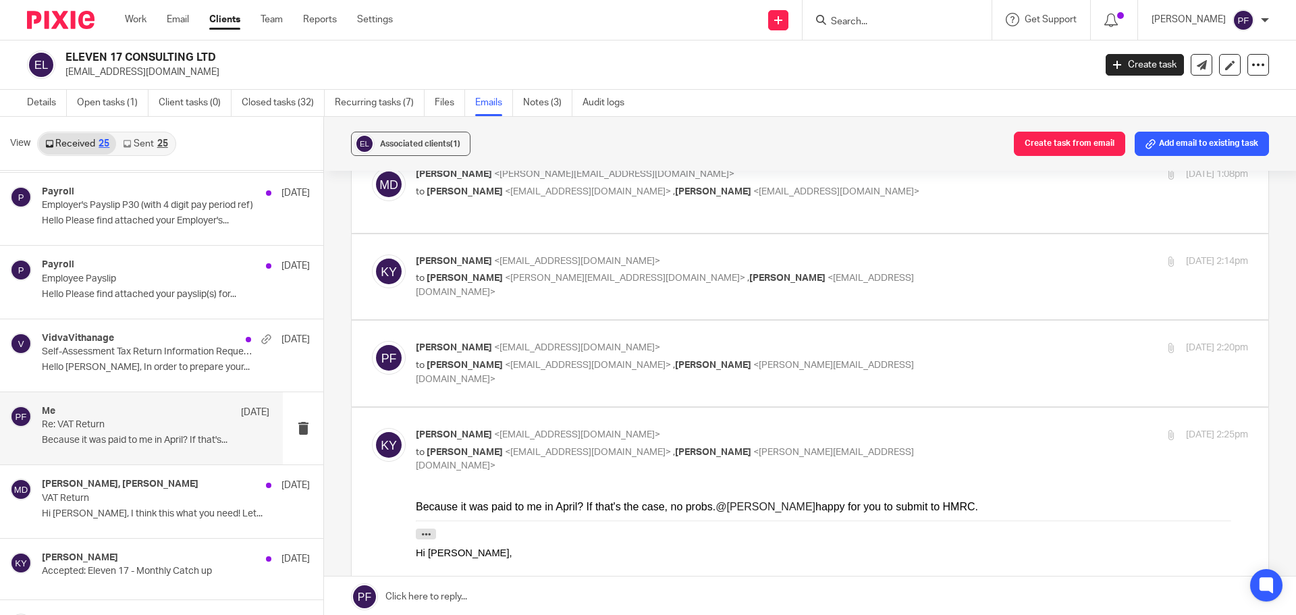
scroll to position [9175, 0]
click at [901, 446] on p "to [PERSON_NAME] <[EMAIL_ADDRESS][DOMAIN_NAME]> , [PERSON_NAME] <[PERSON_NAME][…" at bounding box center [693, 460] width 555 height 28
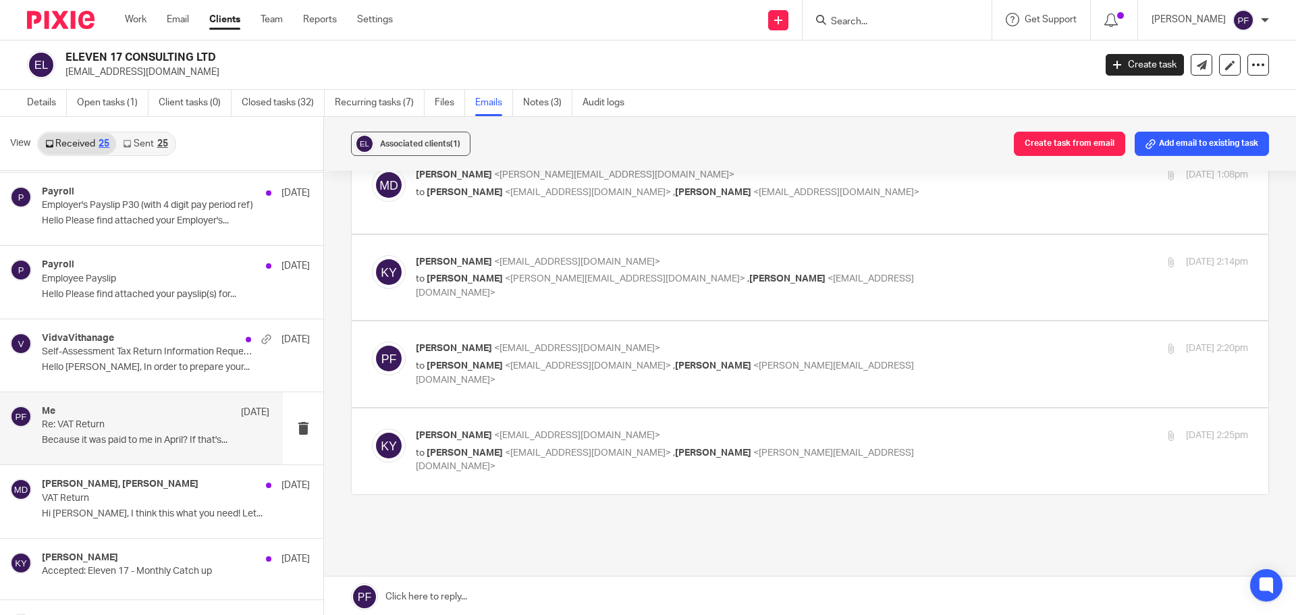
click at [901, 446] on p "to [PERSON_NAME] <[EMAIL_ADDRESS][DOMAIN_NAME]> , [PERSON_NAME] <[PERSON_NAME][…" at bounding box center [693, 460] width 555 height 28
checkbox input "true"
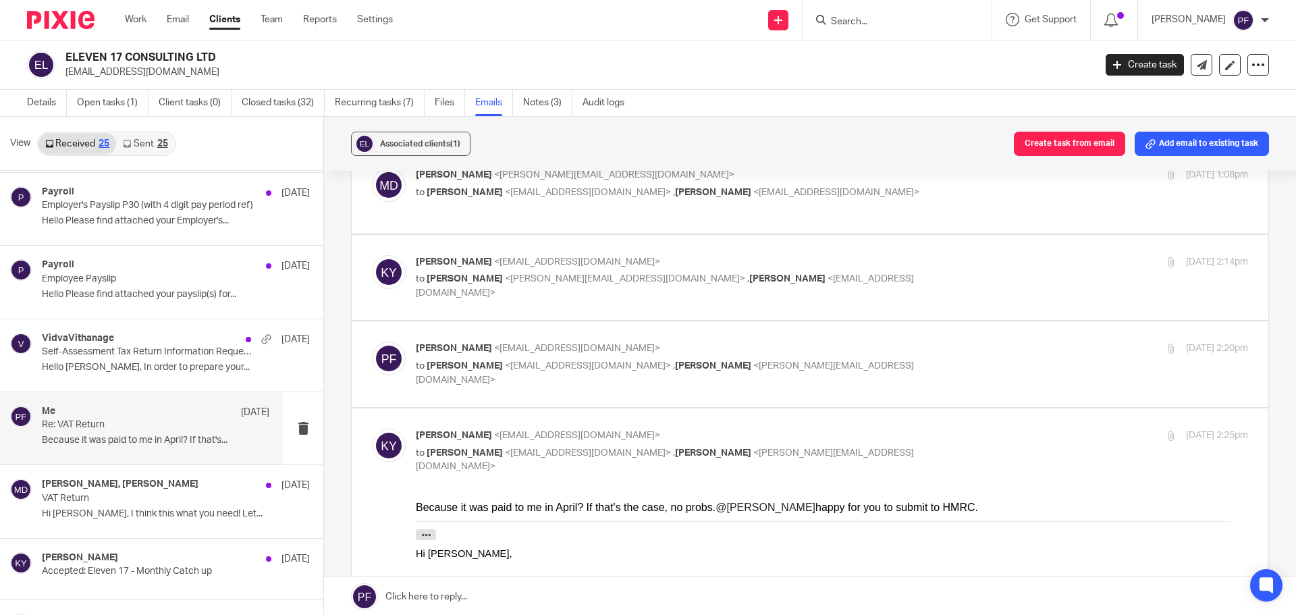
scroll to position [0, 0]
click at [918, 359] on p "to [PERSON_NAME] <[EMAIL_ADDRESS][DOMAIN_NAME]> , [PERSON_NAME] <[PERSON_NAME][…" at bounding box center [693, 373] width 555 height 28
checkbox input "true"
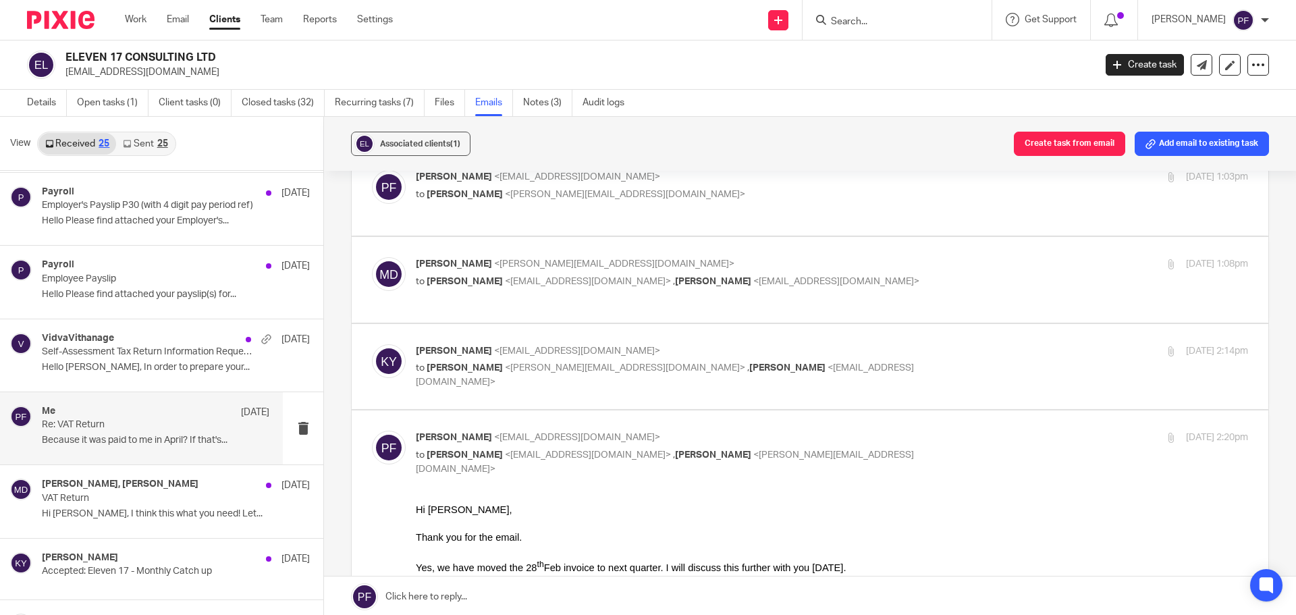
scroll to position [9085, 0]
click at [918, 345] on p "[PERSON_NAME] <[EMAIL_ADDRESS][DOMAIN_NAME]>" at bounding box center [693, 352] width 555 height 14
checkbox input "true"
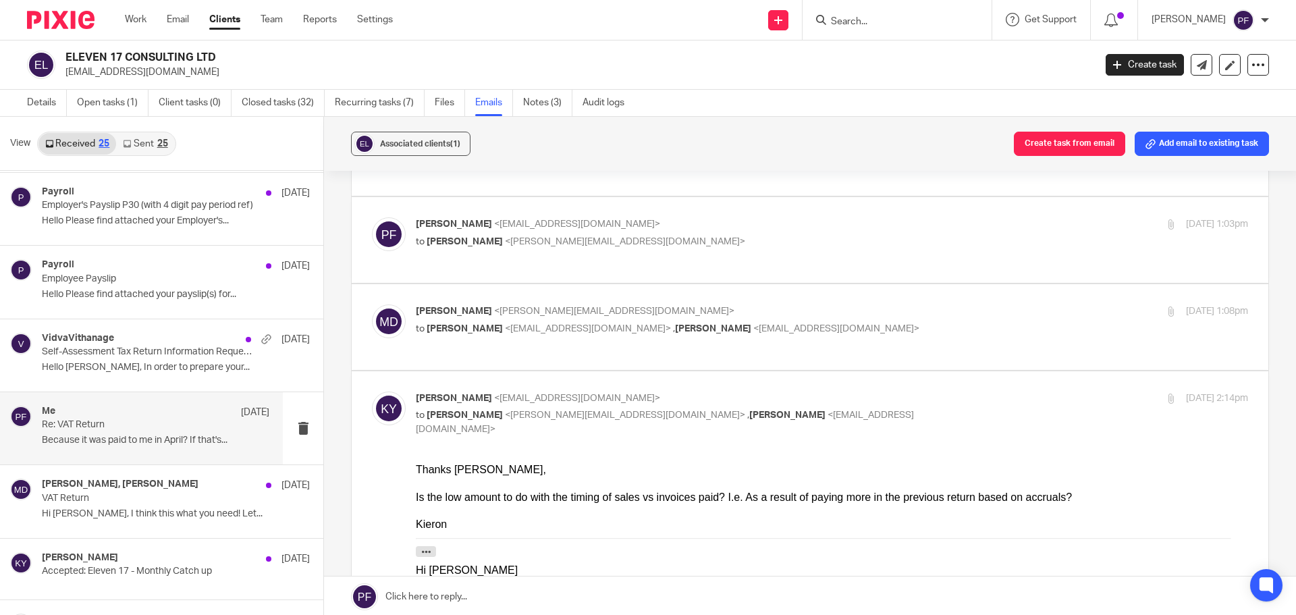
scroll to position [9005, 0]
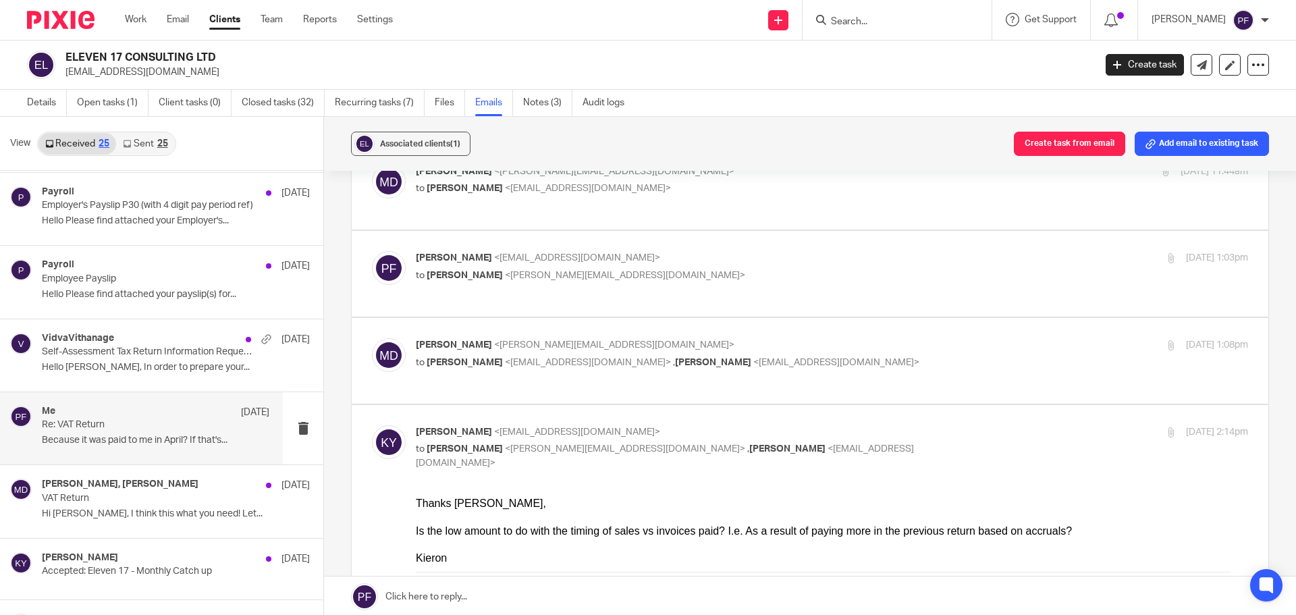
click at [918, 356] on p "to [PERSON_NAME] <[EMAIL_ADDRESS][DOMAIN_NAME]> , [PERSON_NAME] <[EMAIL_ADDRESS…" at bounding box center [693, 363] width 555 height 14
checkbox input "true"
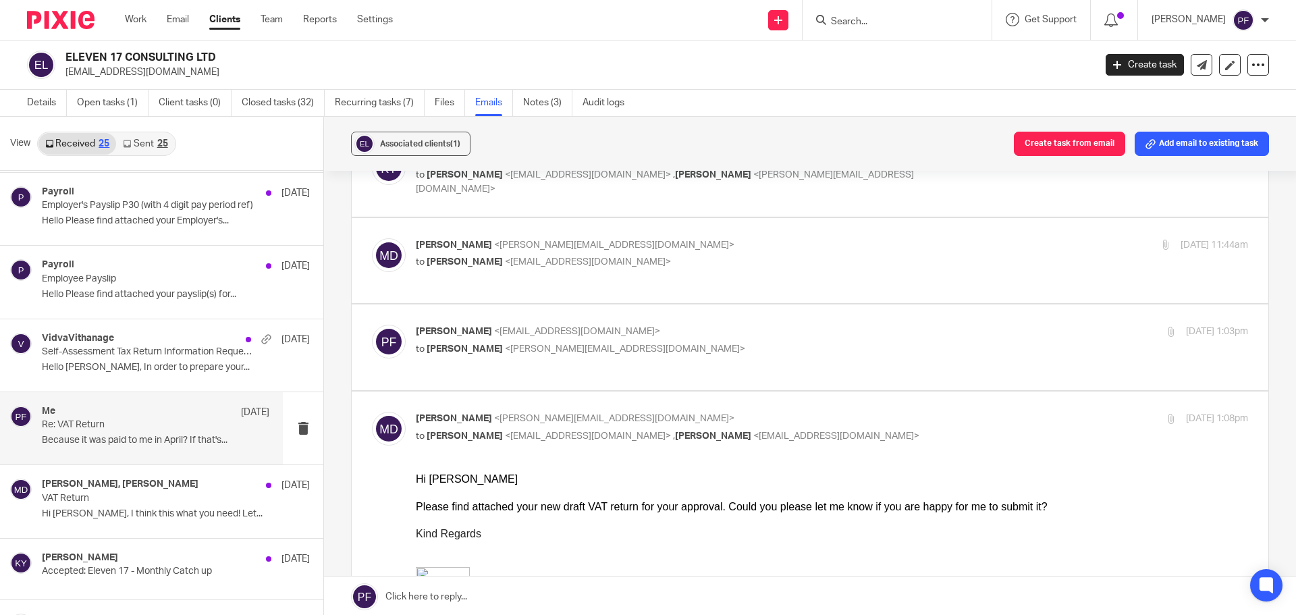
scroll to position [8931, 0]
click at [918, 343] on p "to [PERSON_NAME] <[PERSON_NAME][EMAIL_ADDRESS][DOMAIN_NAME]>" at bounding box center [693, 350] width 555 height 14
checkbox input "true"
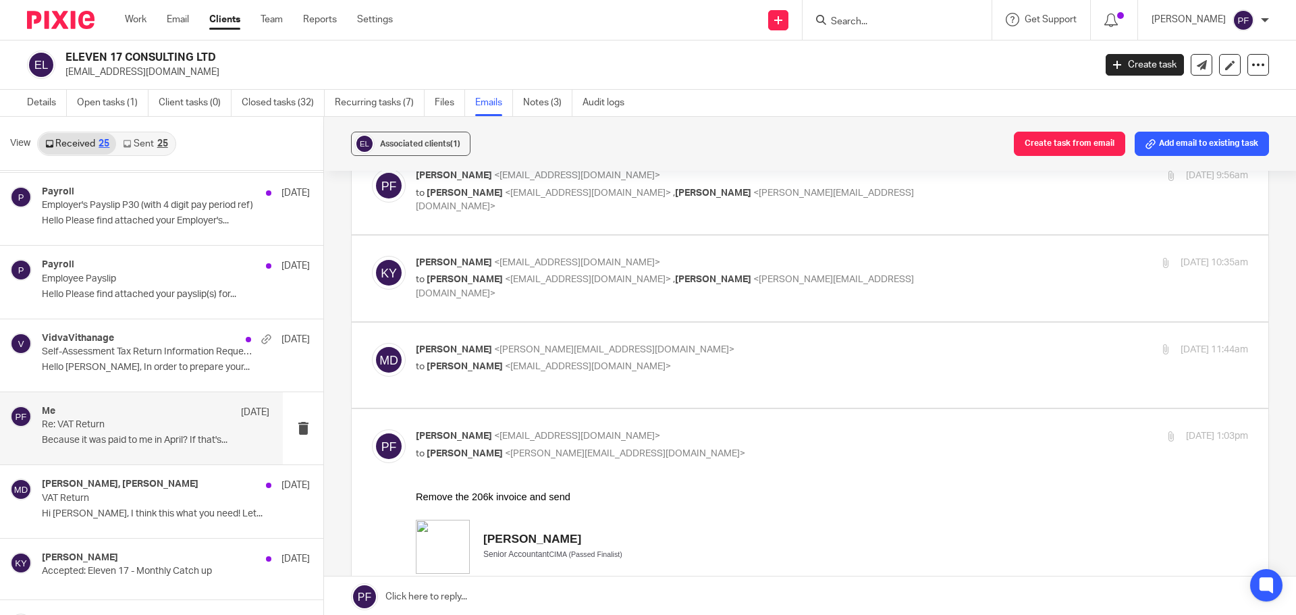
scroll to position [8799, 0]
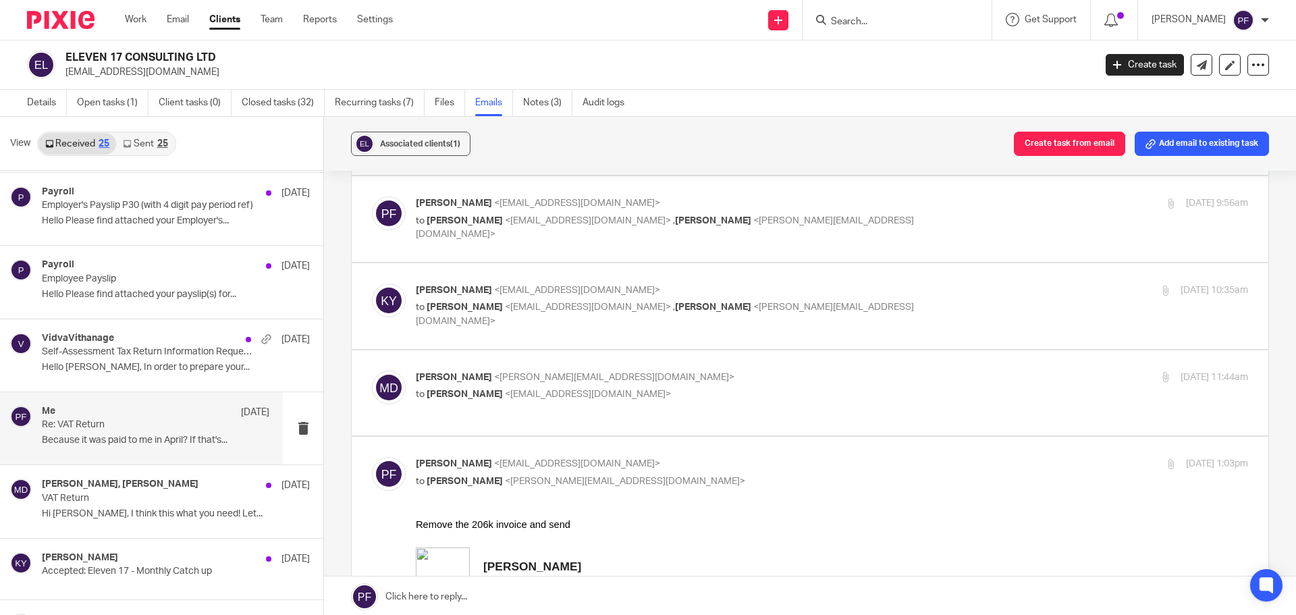
click at [911, 388] on p "to [PERSON_NAME] <[EMAIL_ADDRESS][DOMAIN_NAME]>" at bounding box center [693, 395] width 555 height 14
checkbox input "true"
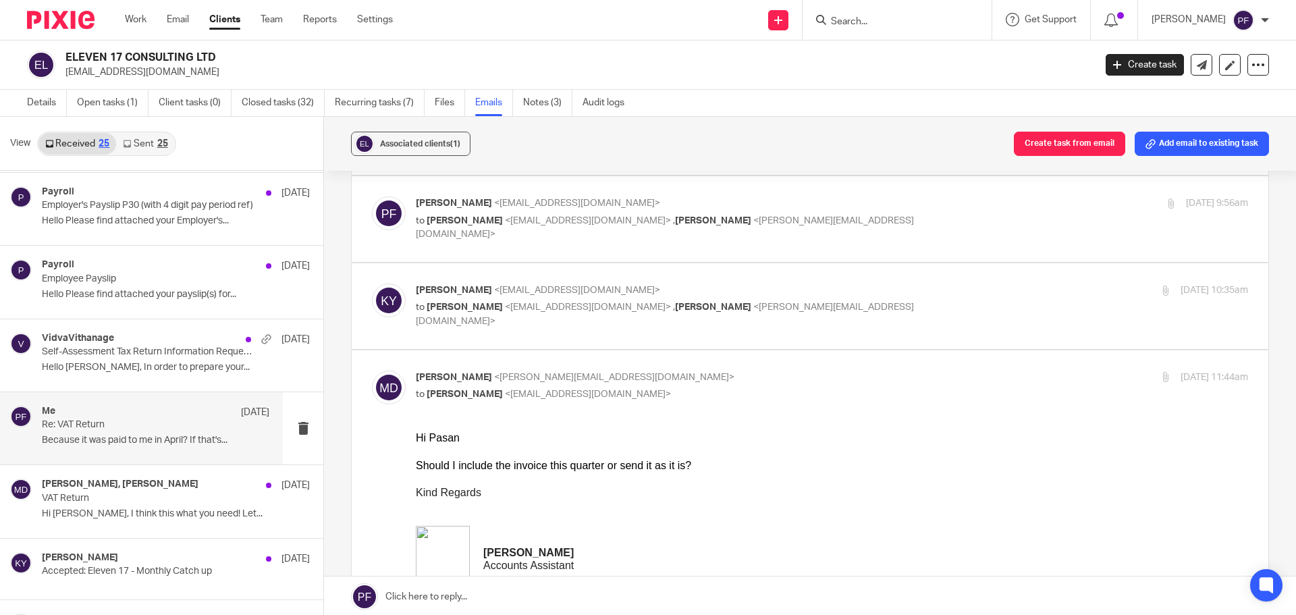
scroll to position [8734, 0]
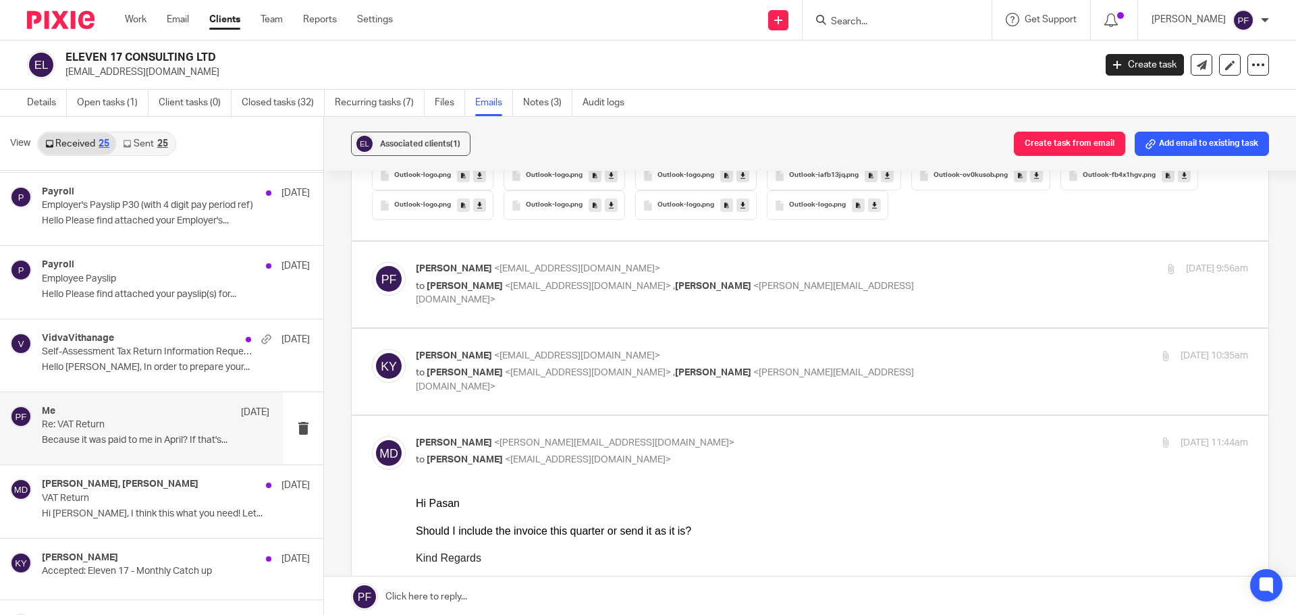
click at [911, 376] on div "[PERSON_NAME] <[EMAIL_ADDRESS][DOMAIN_NAME]> to [PERSON_NAME] <[EMAIL_ADDRESS][…" at bounding box center [810, 371] width 876 height 45
click at [908, 366] on p "to [PERSON_NAME] <[EMAIL_ADDRESS][DOMAIN_NAME]> , [PERSON_NAME] <[PERSON_NAME][…" at bounding box center [693, 380] width 555 height 28
checkbox input "true"
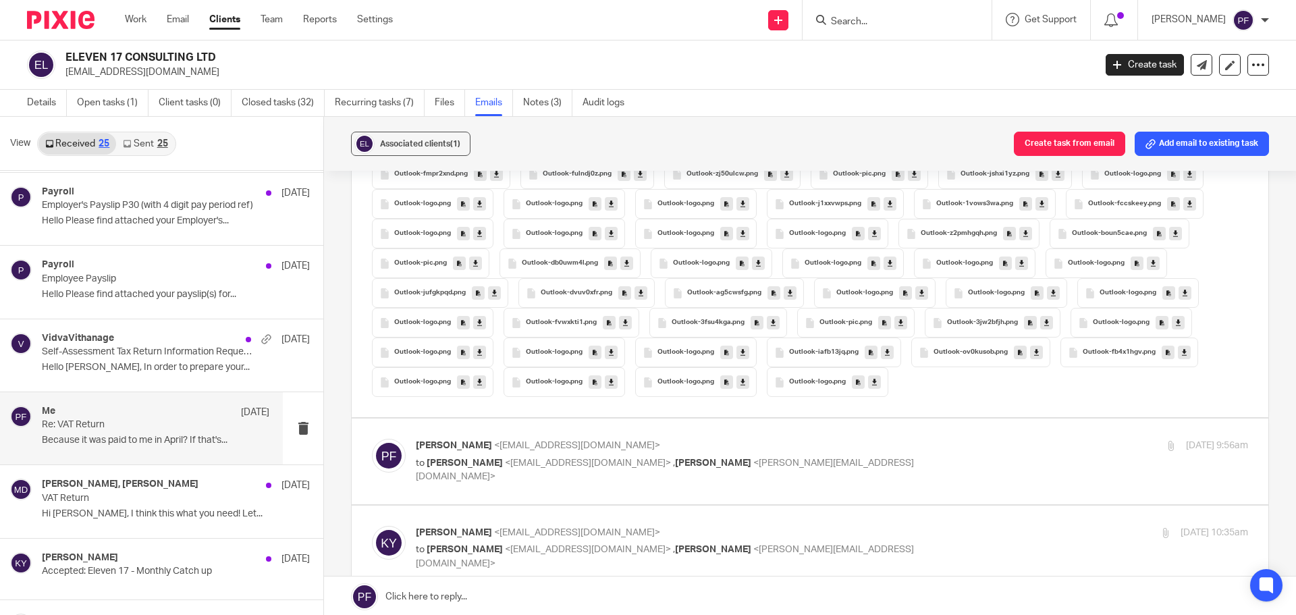
scroll to position [8556, 0]
click at [906, 459] on p "to [PERSON_NAME] <[EMAIL_ADDRESS][DOMAIN_NAME]> , [PERSON_NAME] <[PERSON_NAME][…" at bounding box center [693, 471] width 555 height 28
checkbox input "true"
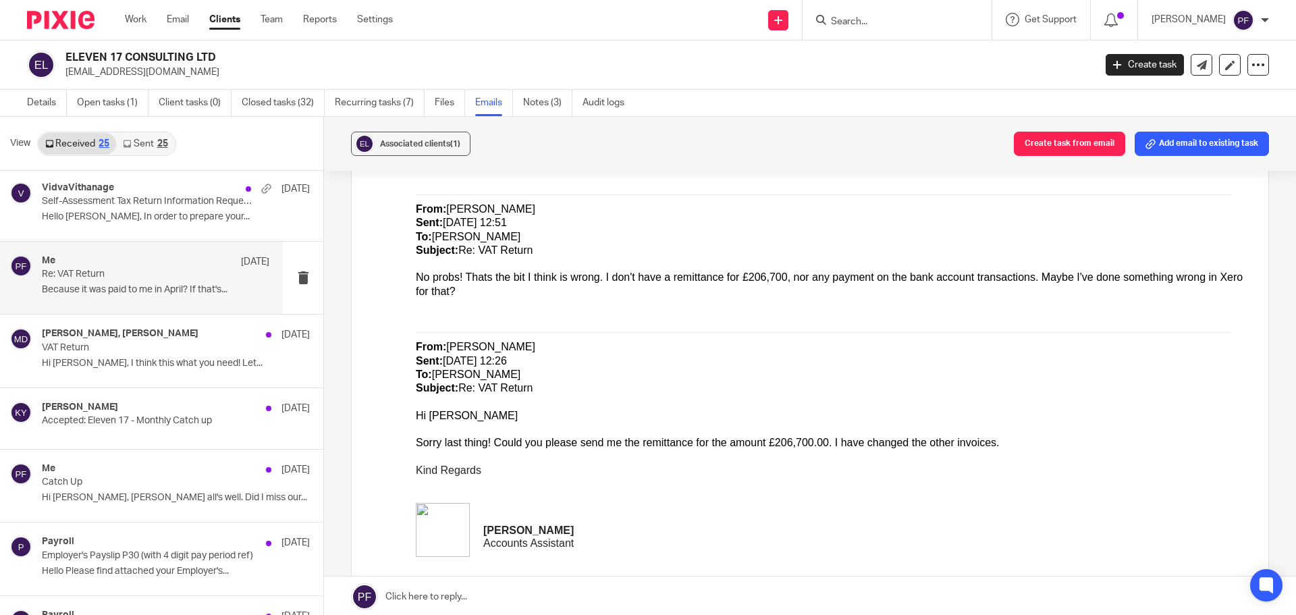
scroll to position [728, 0]
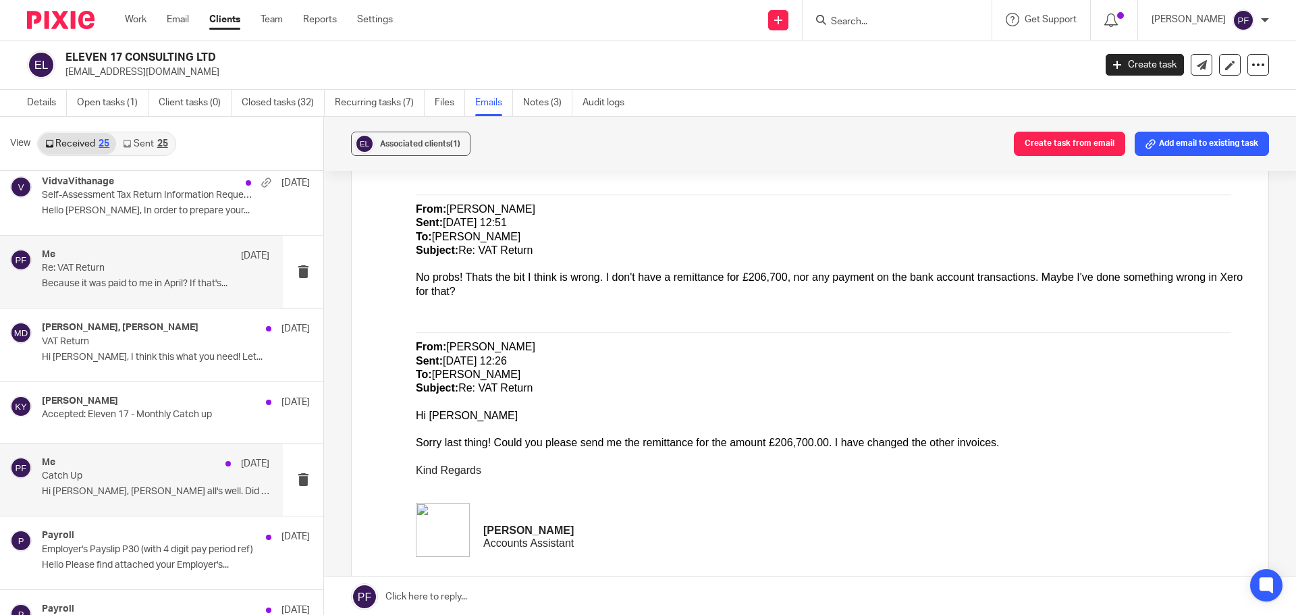
click at [84, 479] on p "Catch Up" at bounding box center [133, 476] width 182 height 11
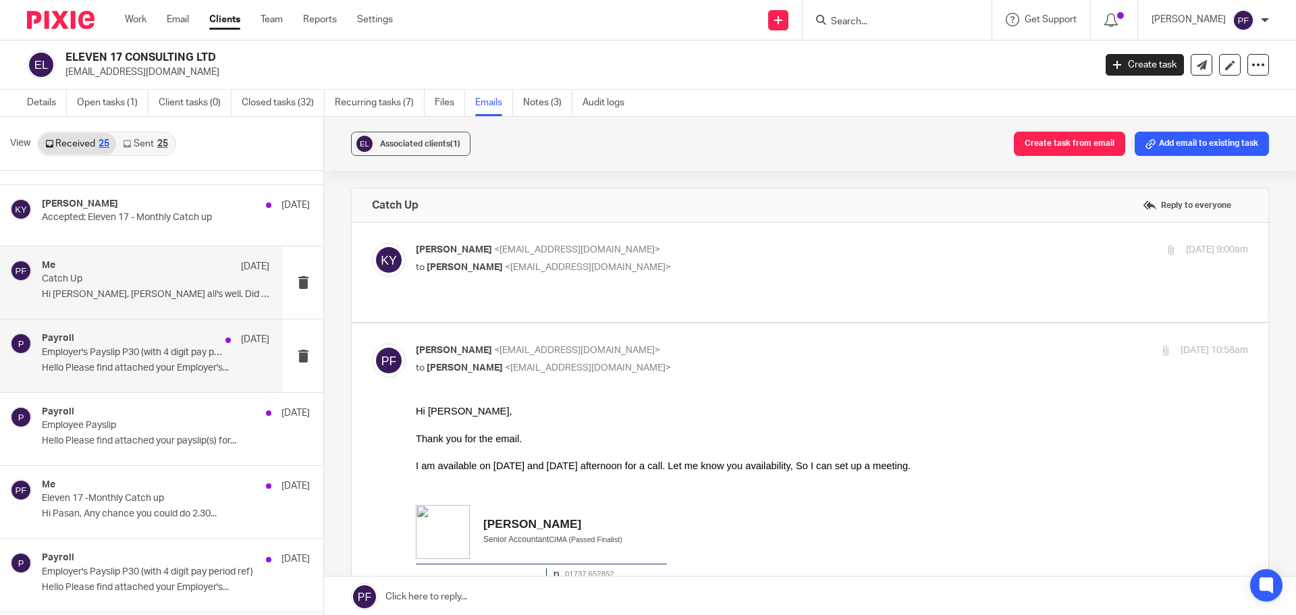
scroll to position [0, 0]
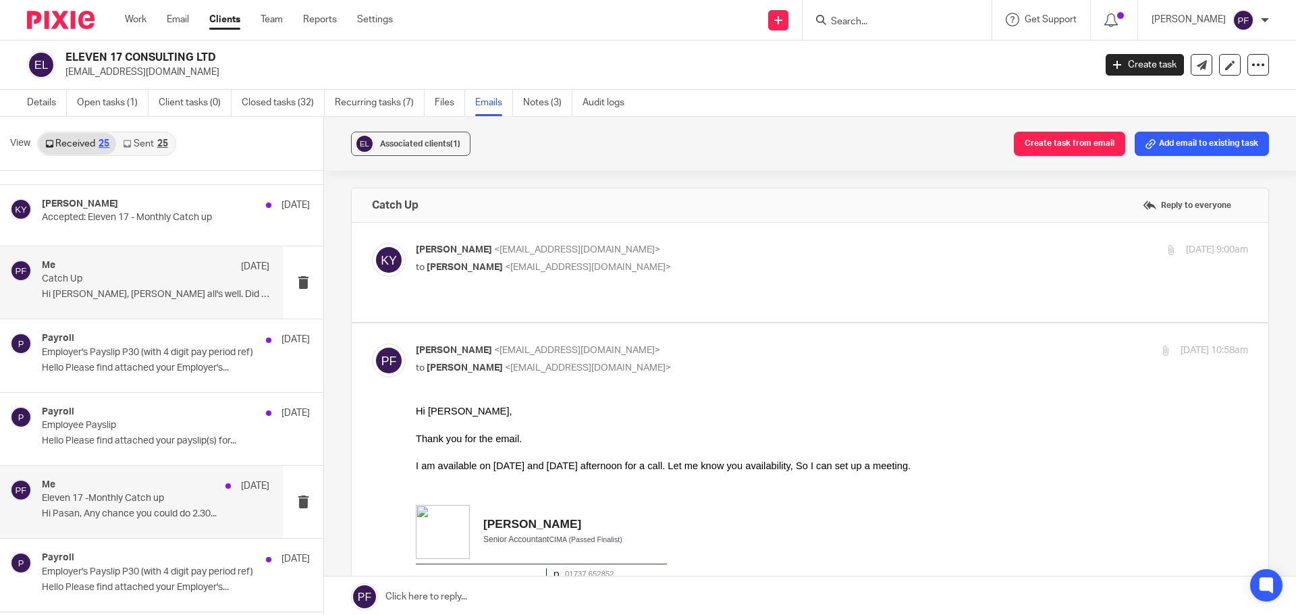
click at [132, 496] on p "Eleven 17 -Monthly Catch up" at bounding box center [133, 498] width 182 height 11
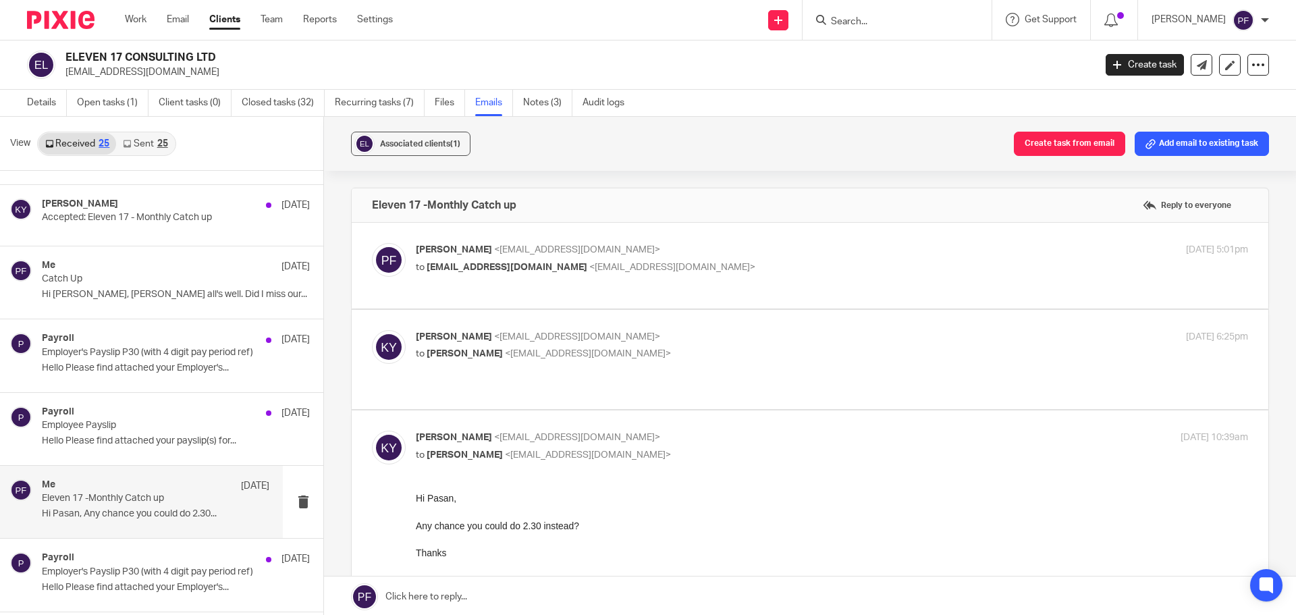
click at [643, 337] on p "[PERSON_NAME] <[EMAIL_ADDRESS][DOMAIN_NAME]>" at bounding box center [693, 337] width 555 height 14
checkbox input "true"
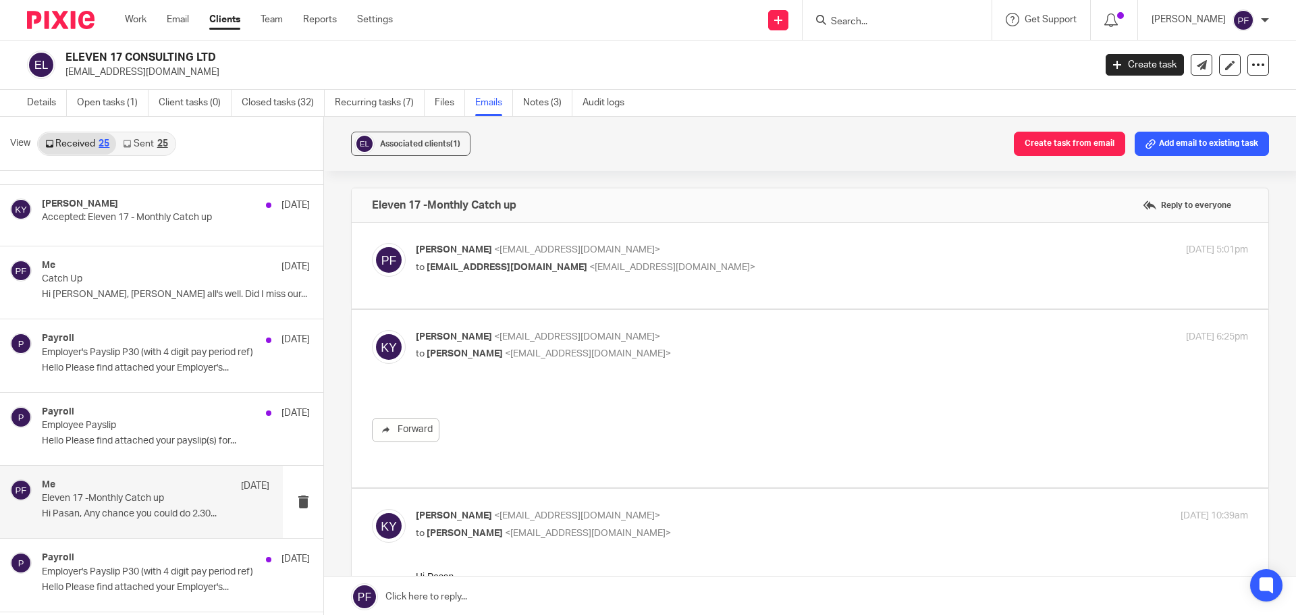
click at [681, 267] on p "to [EMAIL_ADDRESS][DOMAIN_NAME] <[EMAIL_ADDRESS][DOMAIN_NAME]>" at bounding box center [693, 268] width 555 height 14
checkbox input "true"
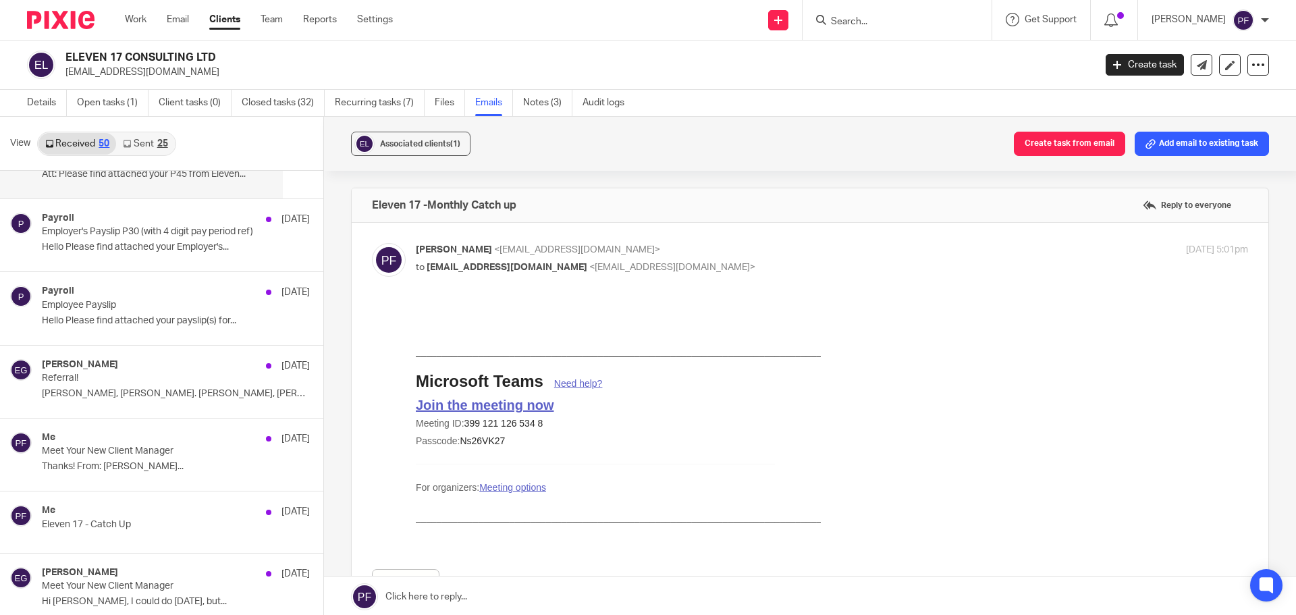
scroll to position [1559, 0]
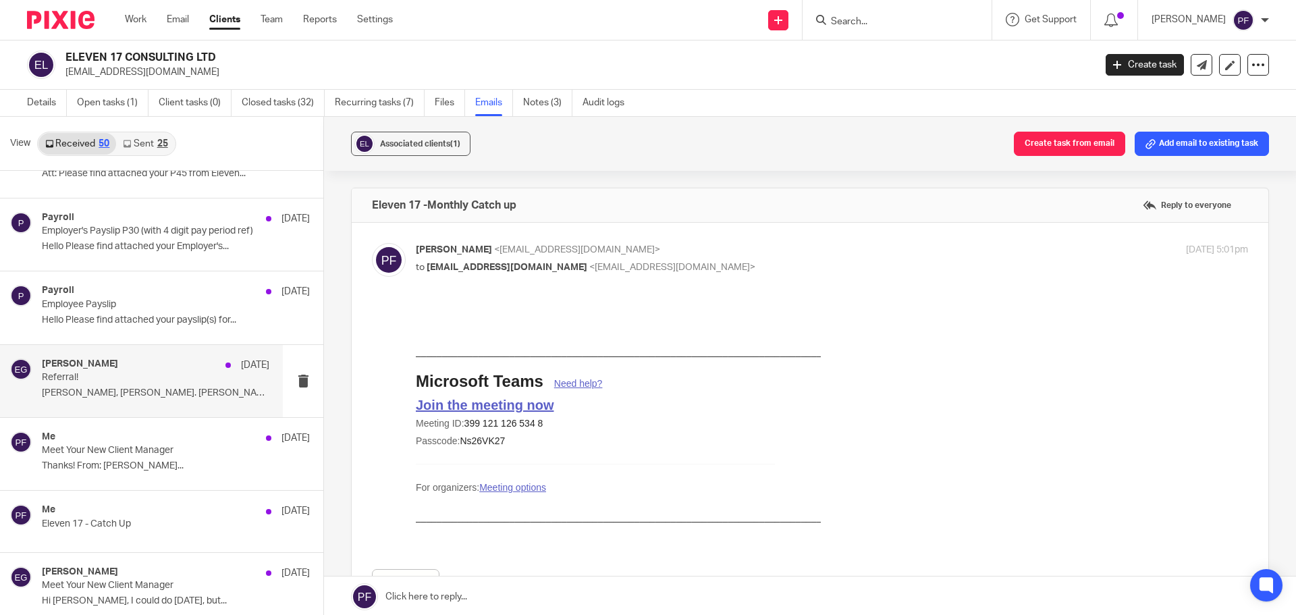
click at [134, 375] on p "Referral!" at bounding box center [133, 377] width 182 height 11
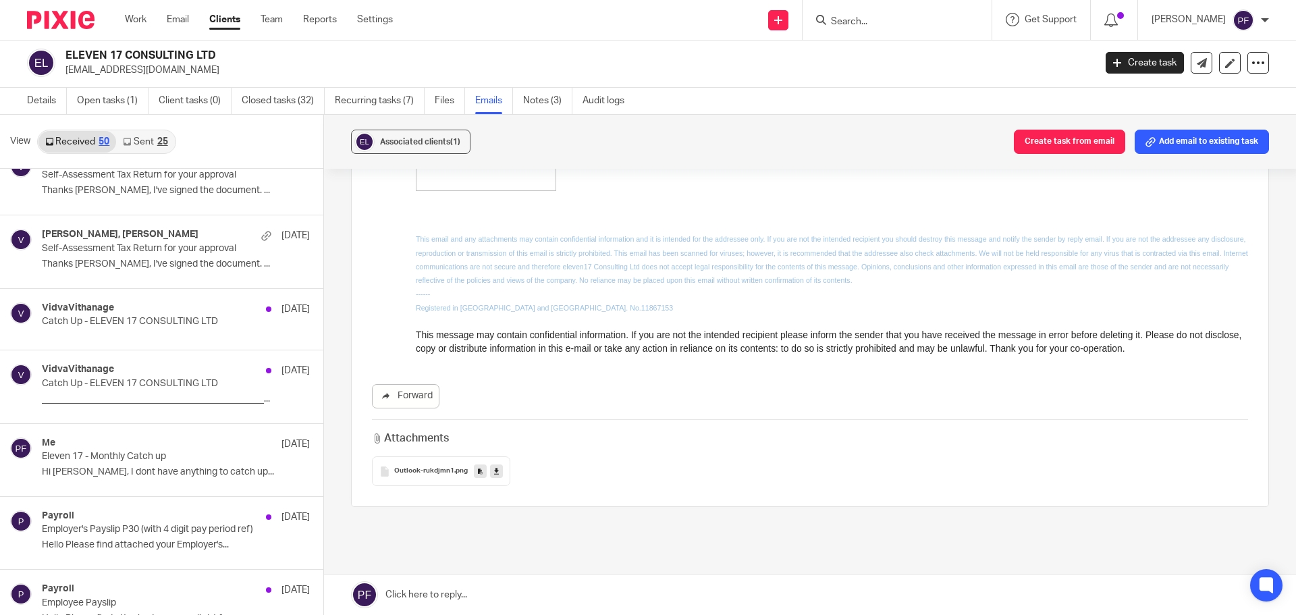
scroll to position [0, 0]
